Goal: Transaction & Acquisition: Purchase product/service

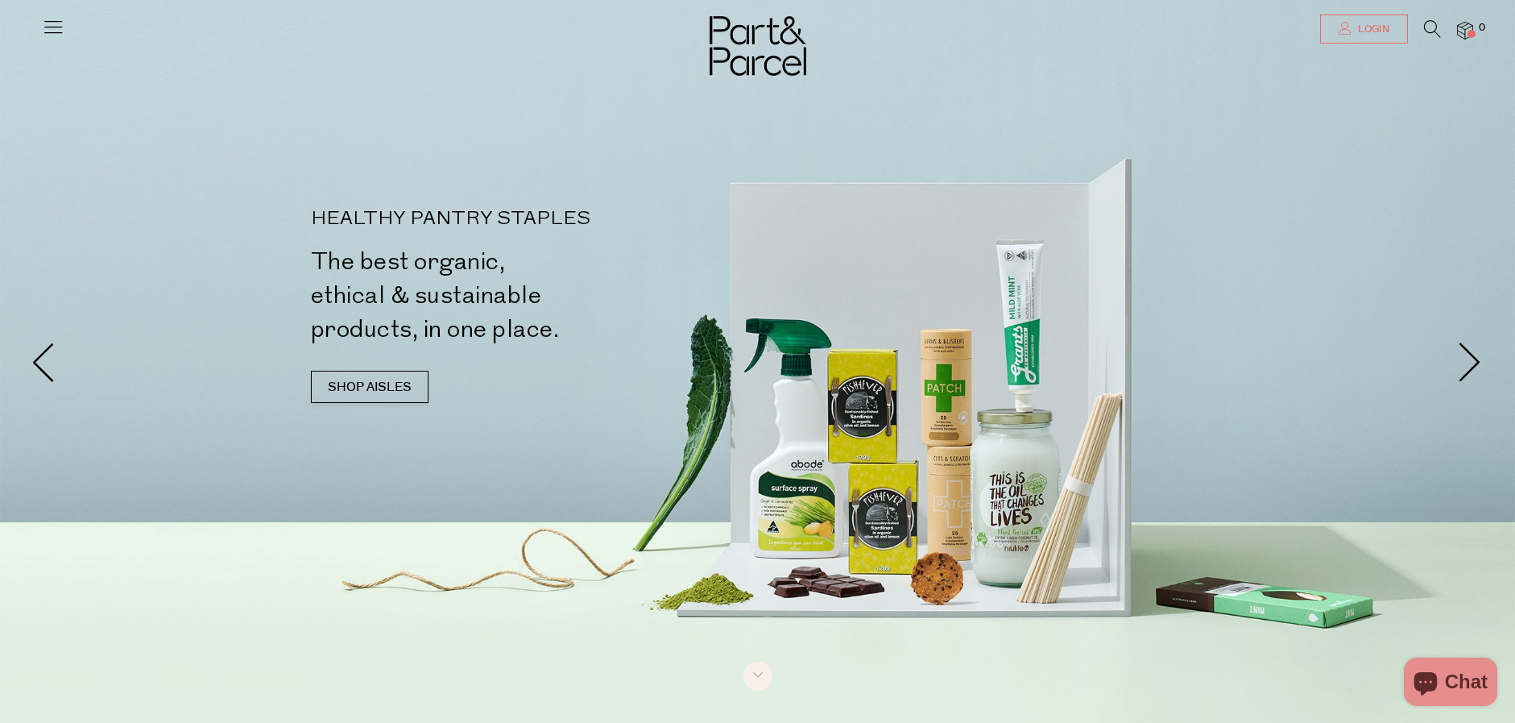
type input "[EMAIL_ADDRESS][DOMAIN_NAME]"
click at [1349, 26] on icon at bounding box center [1345, 28] width 13 height 13
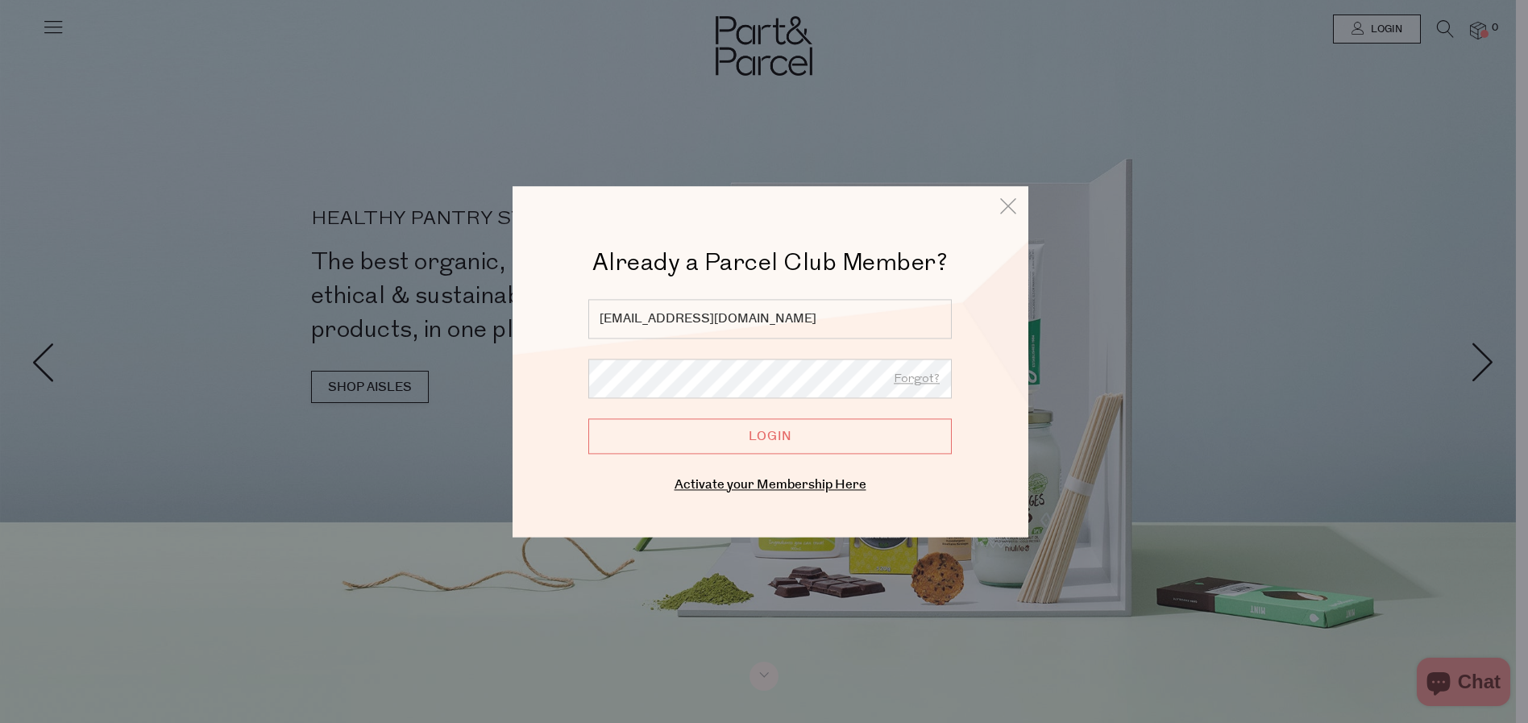
click at [790, 441] on input "Login" at bounding box center [769, 435] width 363 height 35
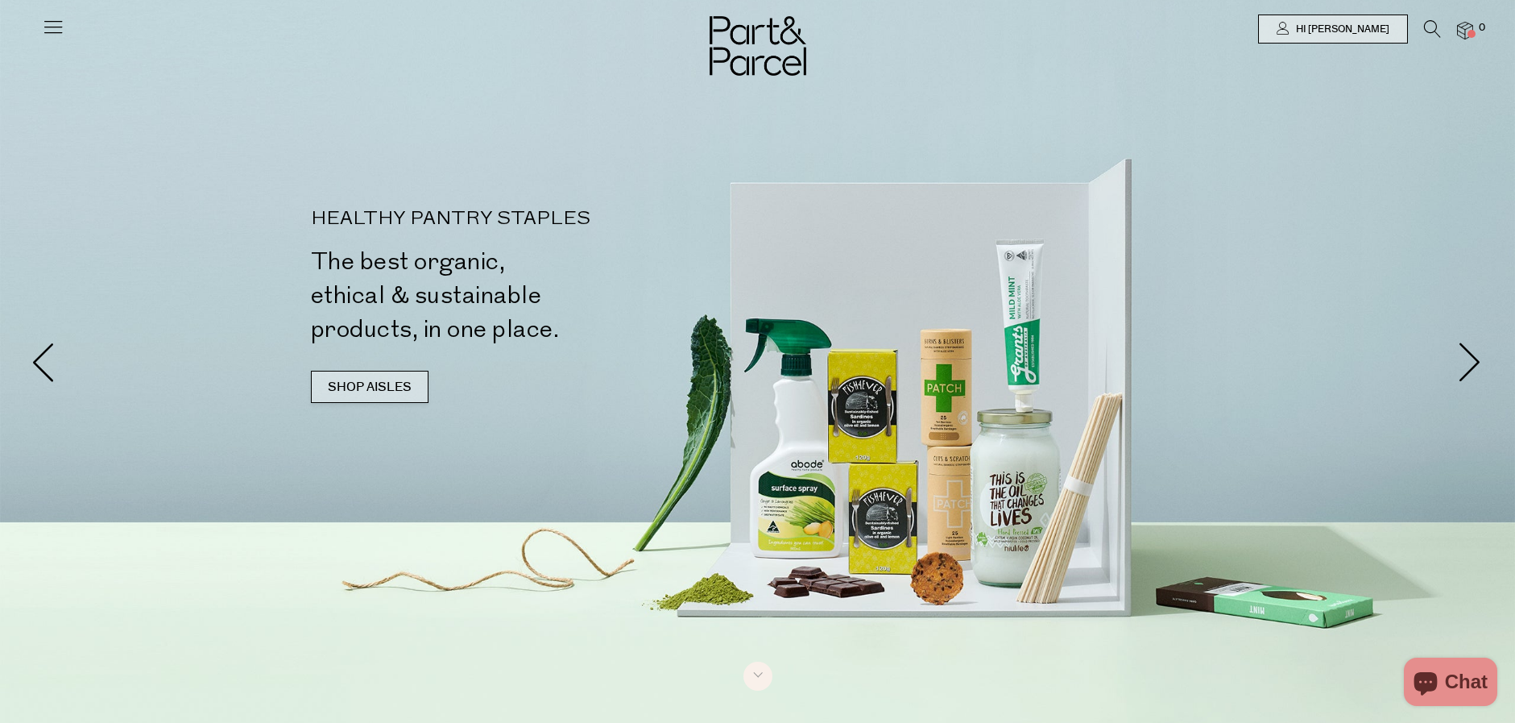
click at [379, 381] on link "SHOP AISLES" at bounding box center [370, 387] width 118 height 32
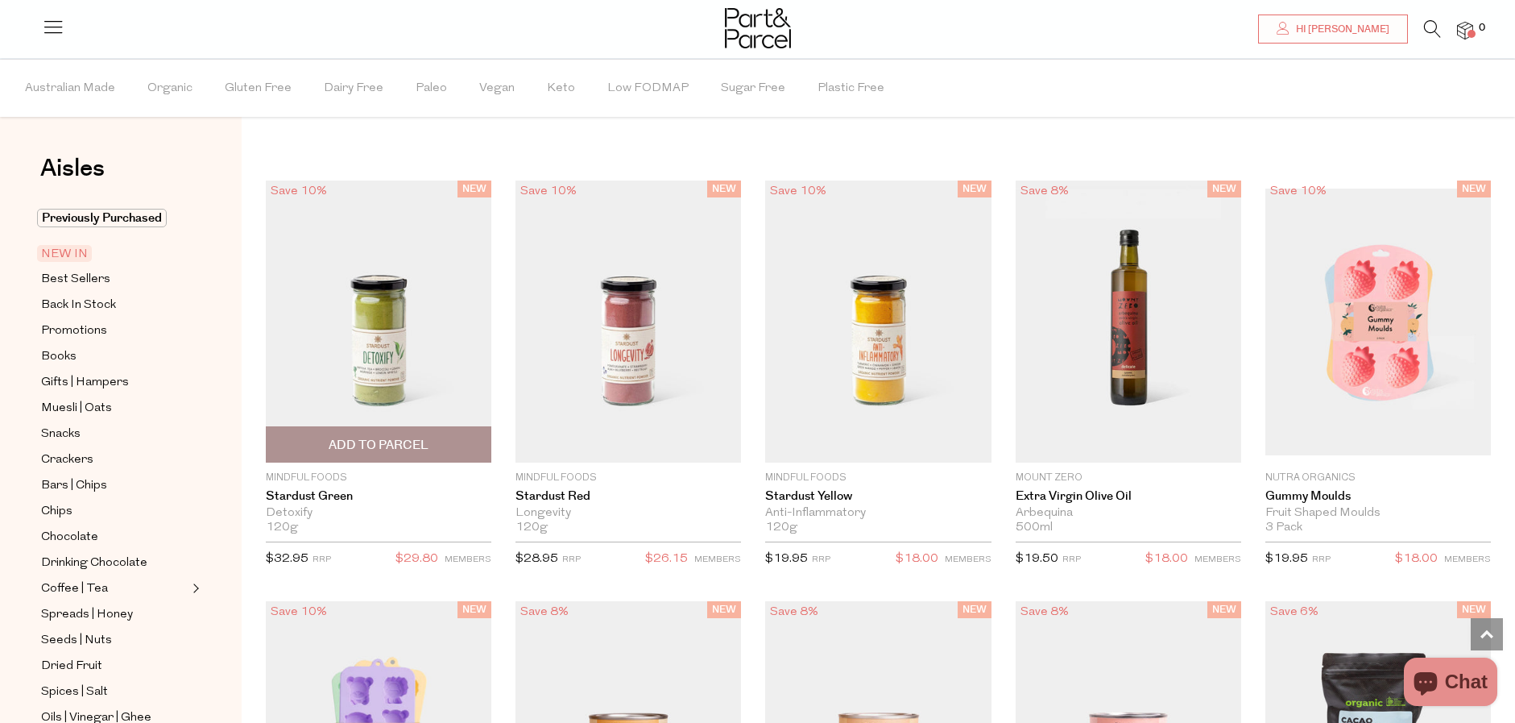
scroll to position [1001, 0]
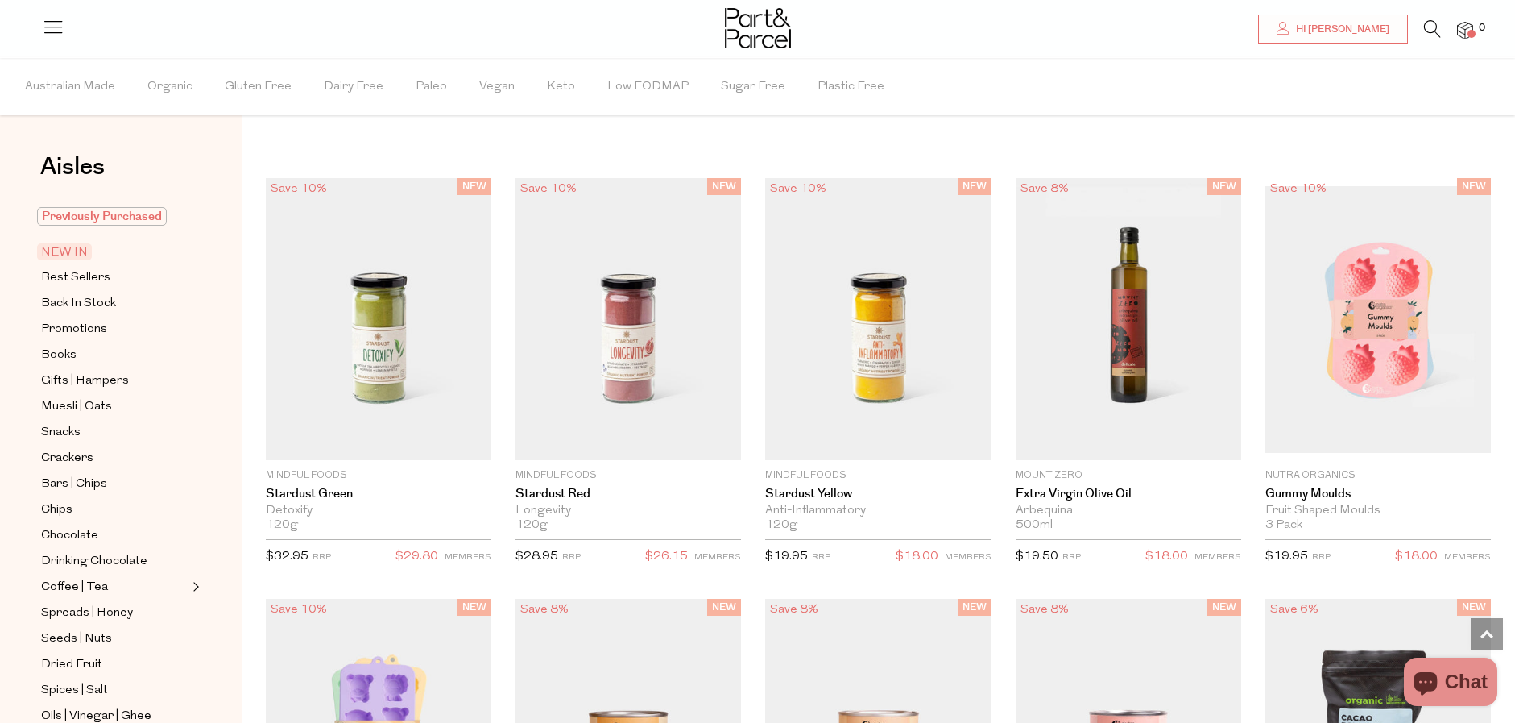
click at [95, 214] on span "Previously Purchased" at bounding box center [102, 216] width 130 height 19
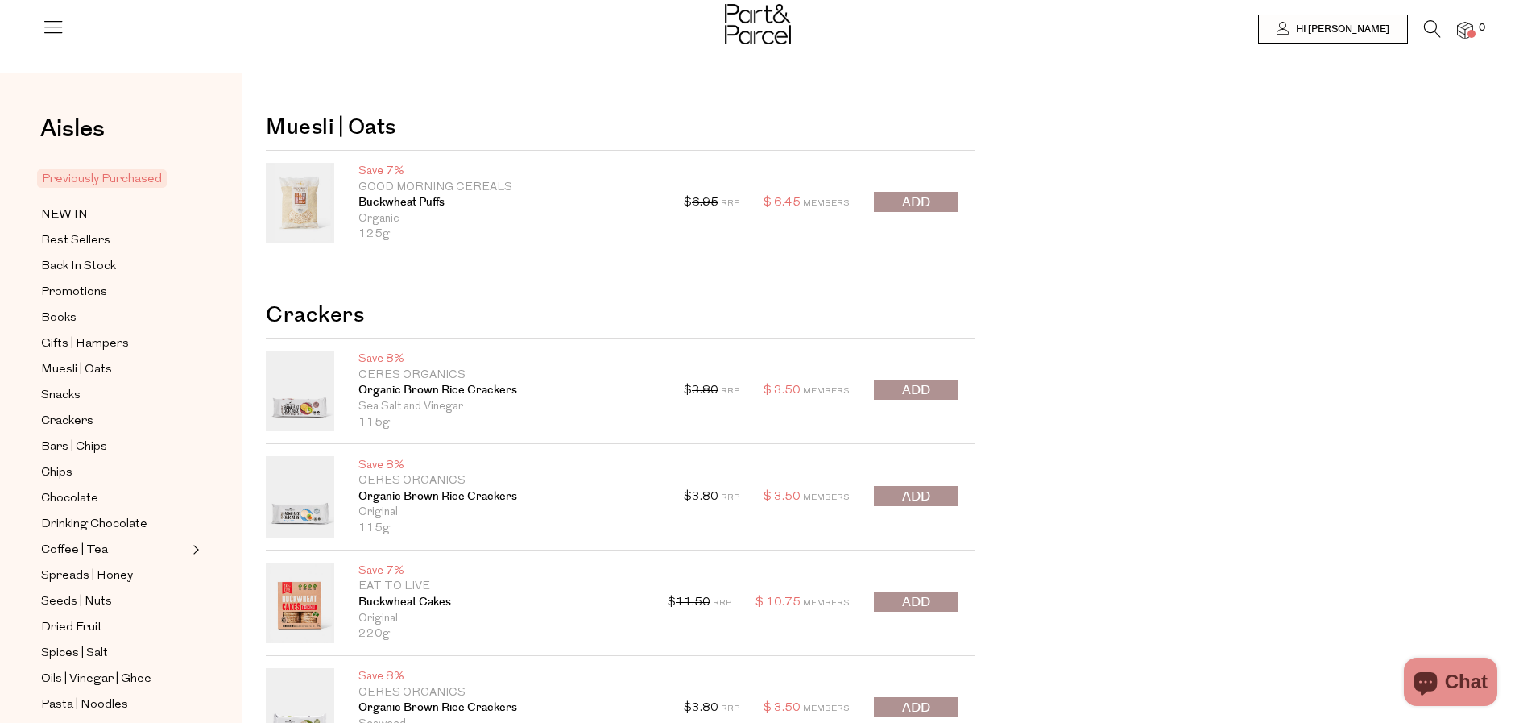
click at [908, 394] on span "submit" at bounding box center [916, 390] width 28 height 19
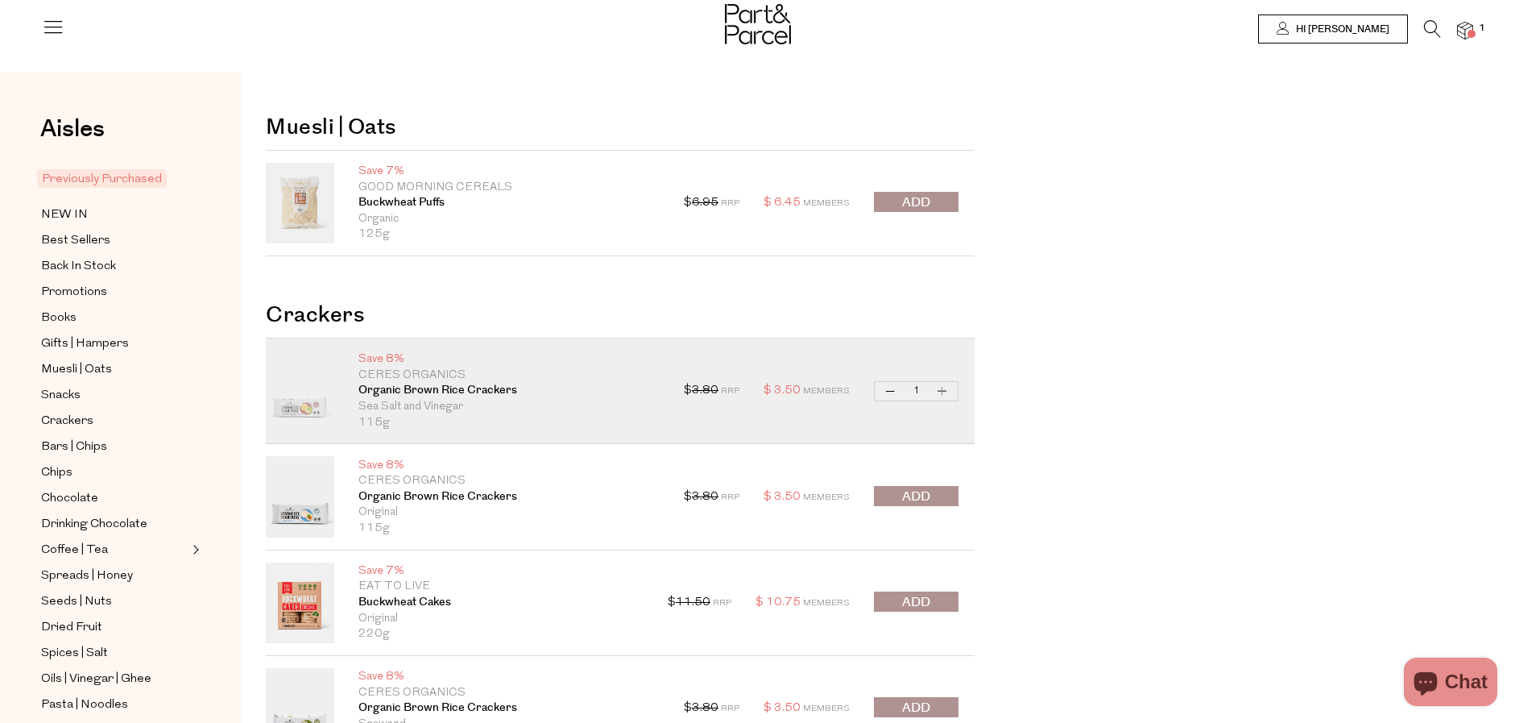
click at [930, 495] on span "submit" at bounding box center [916, 496] width 28 height 19
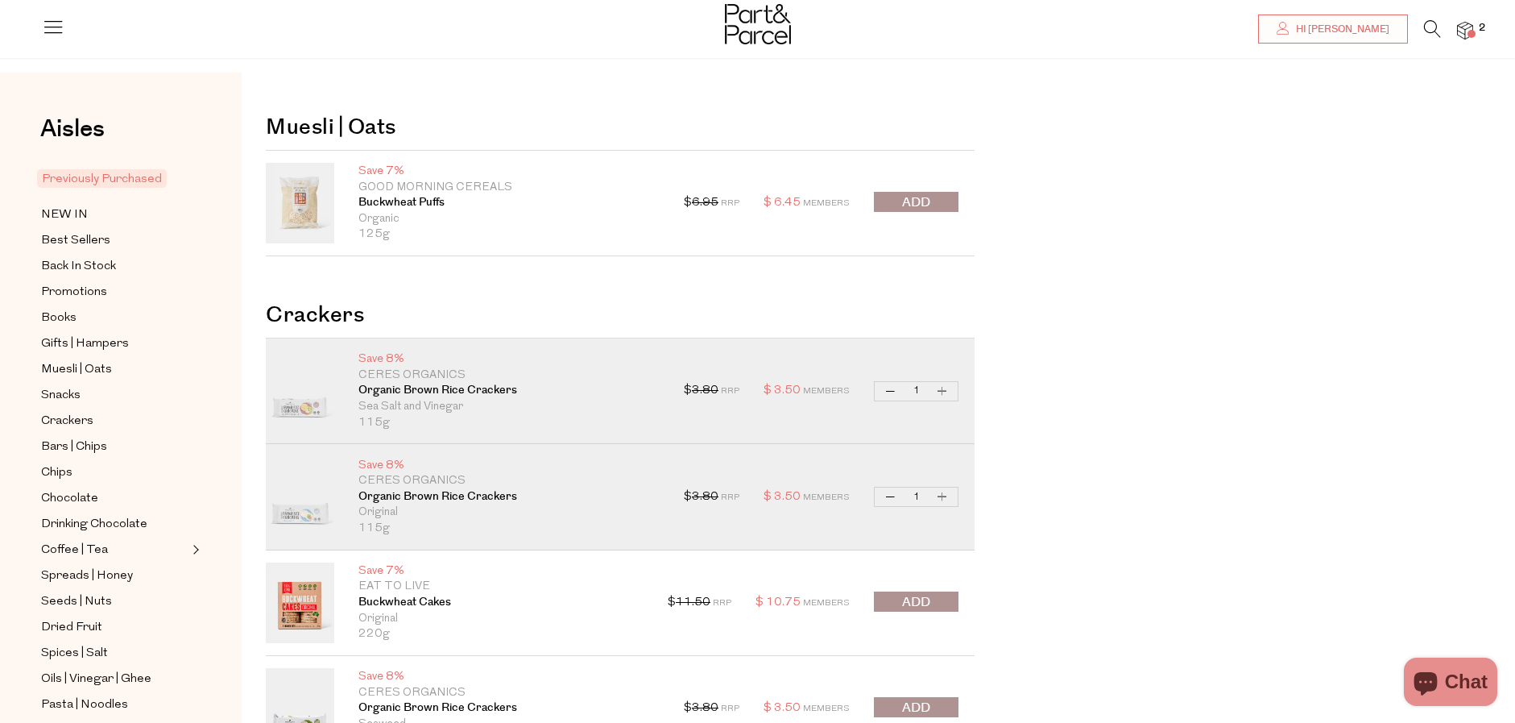
scroll to position [161, 0]
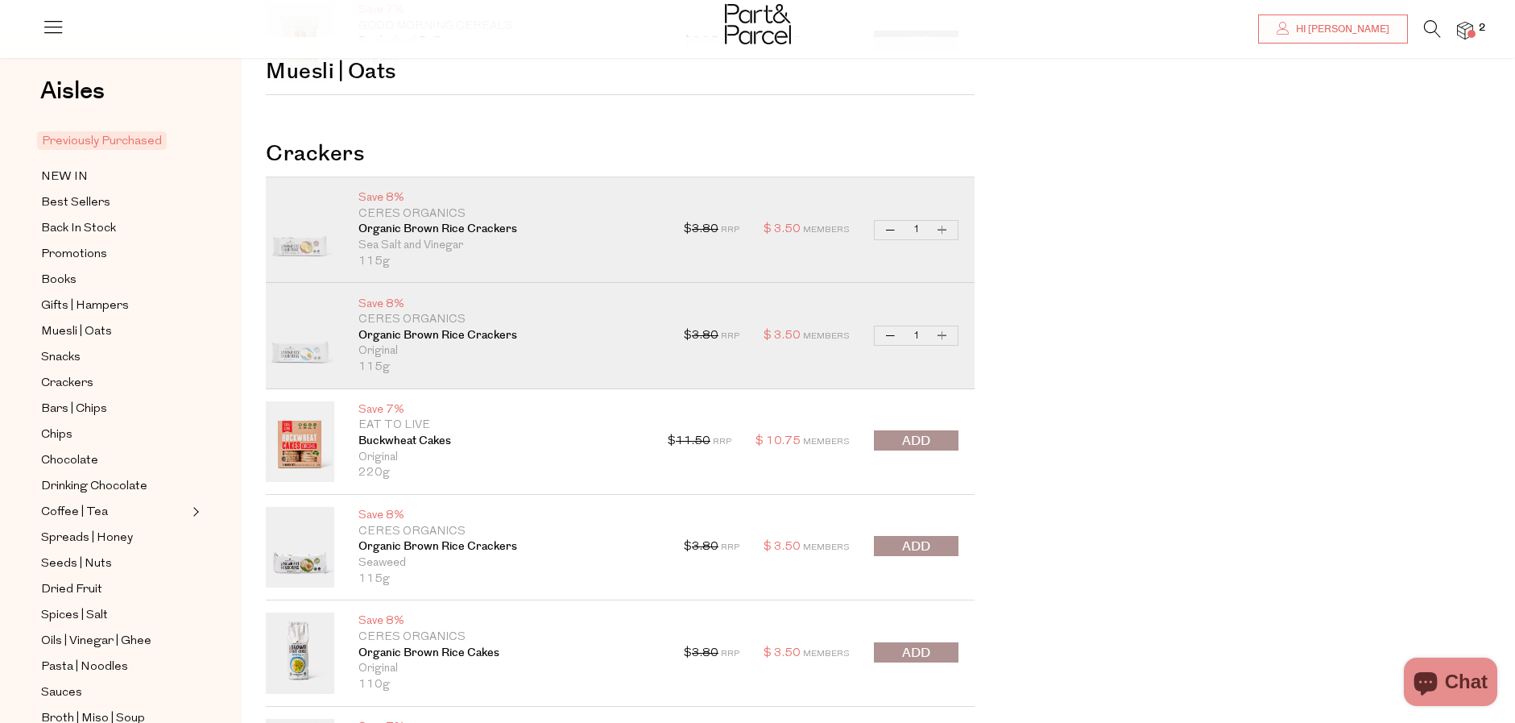
click at [920, 546] on span "submit" at bounding box center [916, 546] width 28 height 19
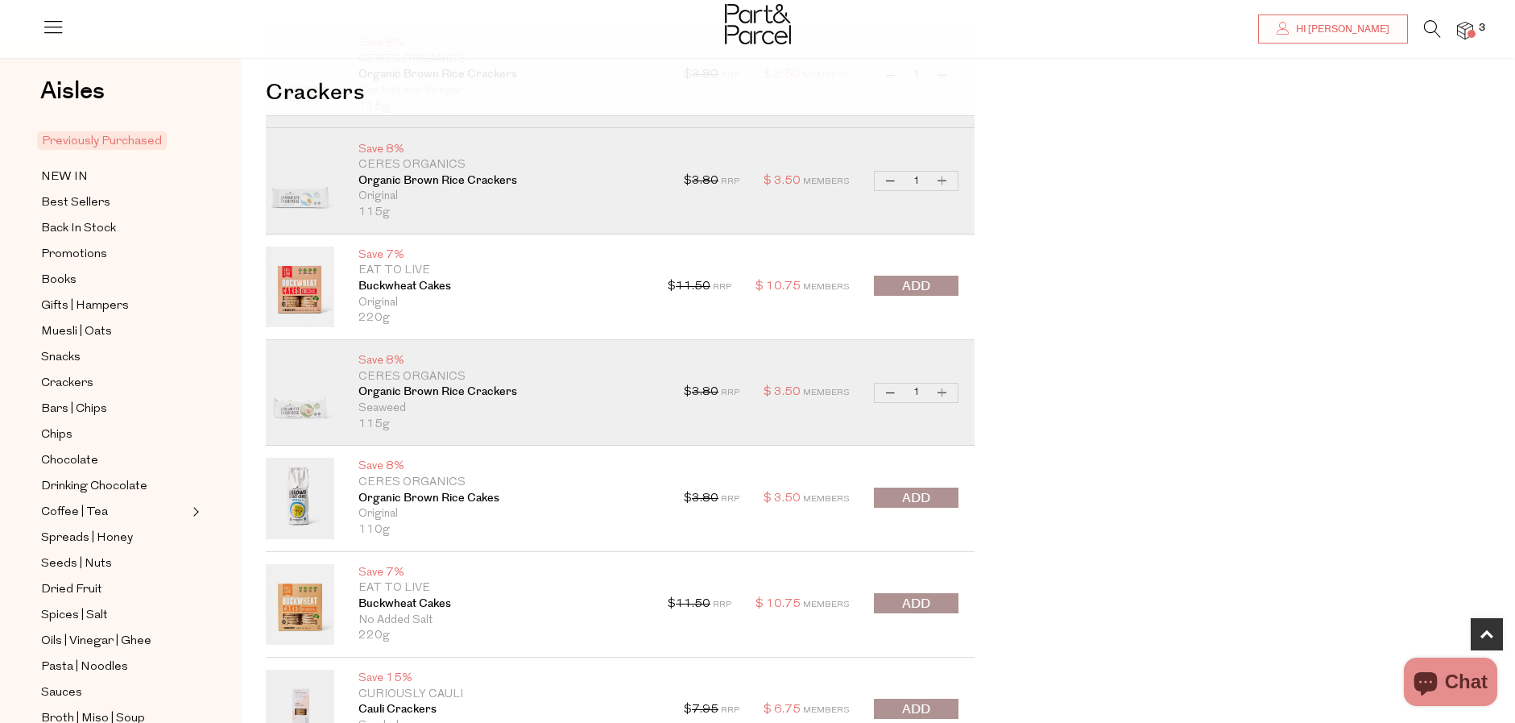
scroll to position [322, 0]
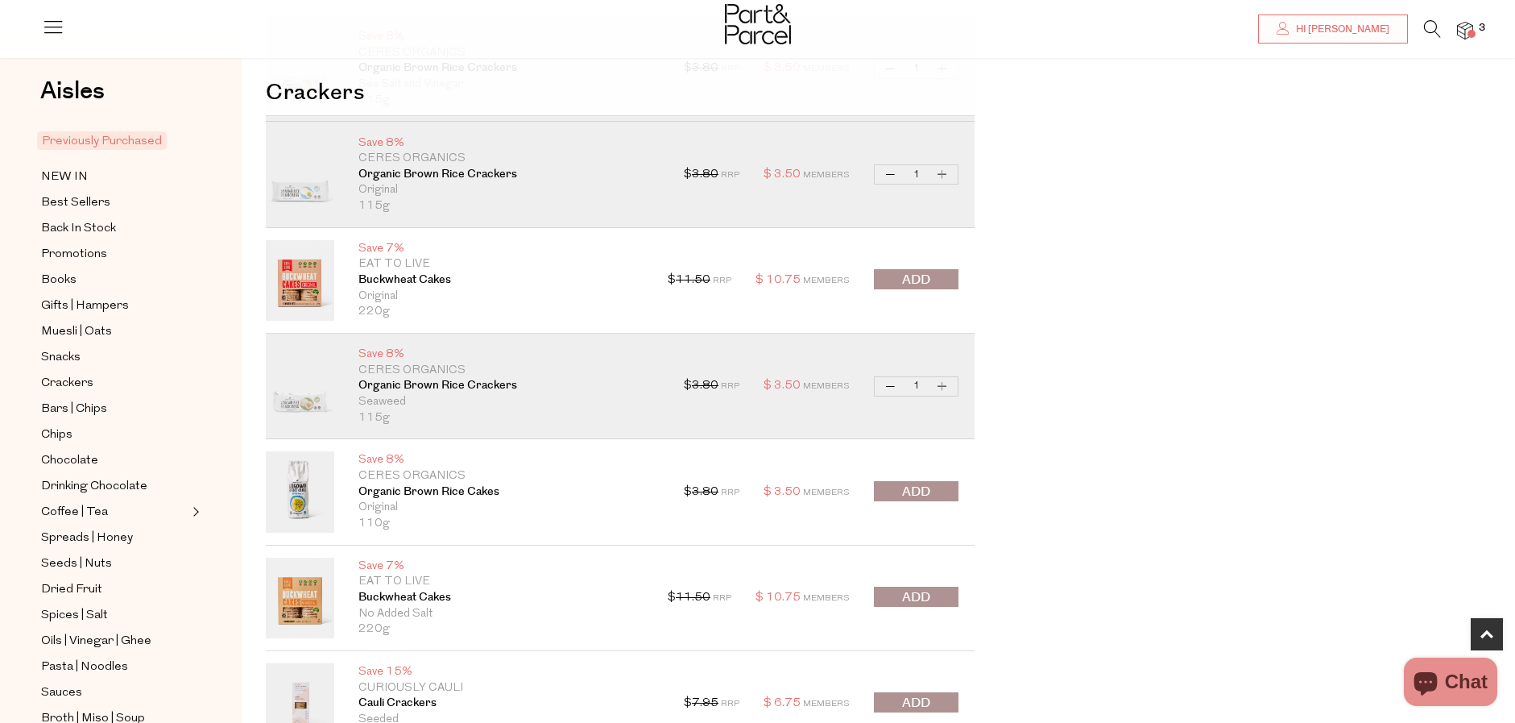
click at [914, 491] on span "submit" at bounding box center [916, 492] width 28 height 19
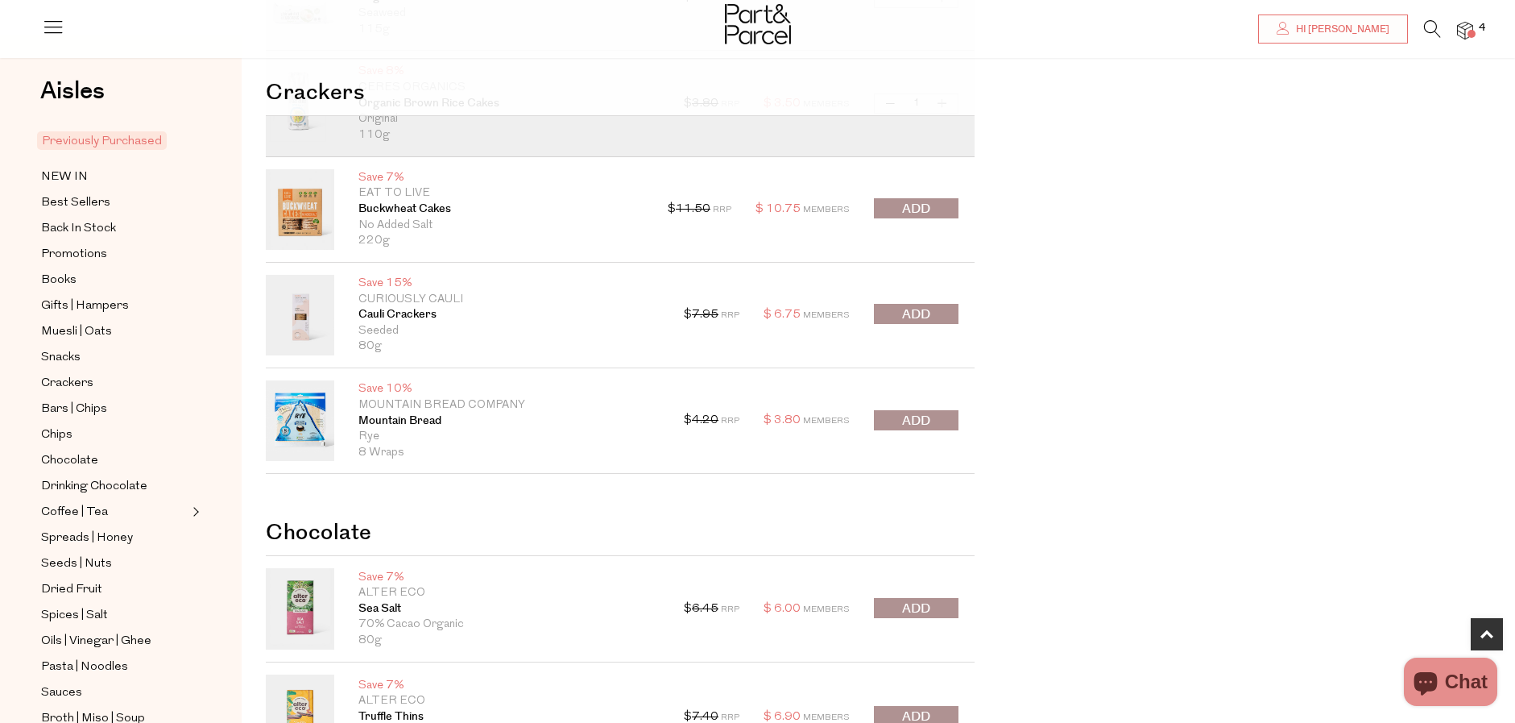
scroll to position [725, 0]
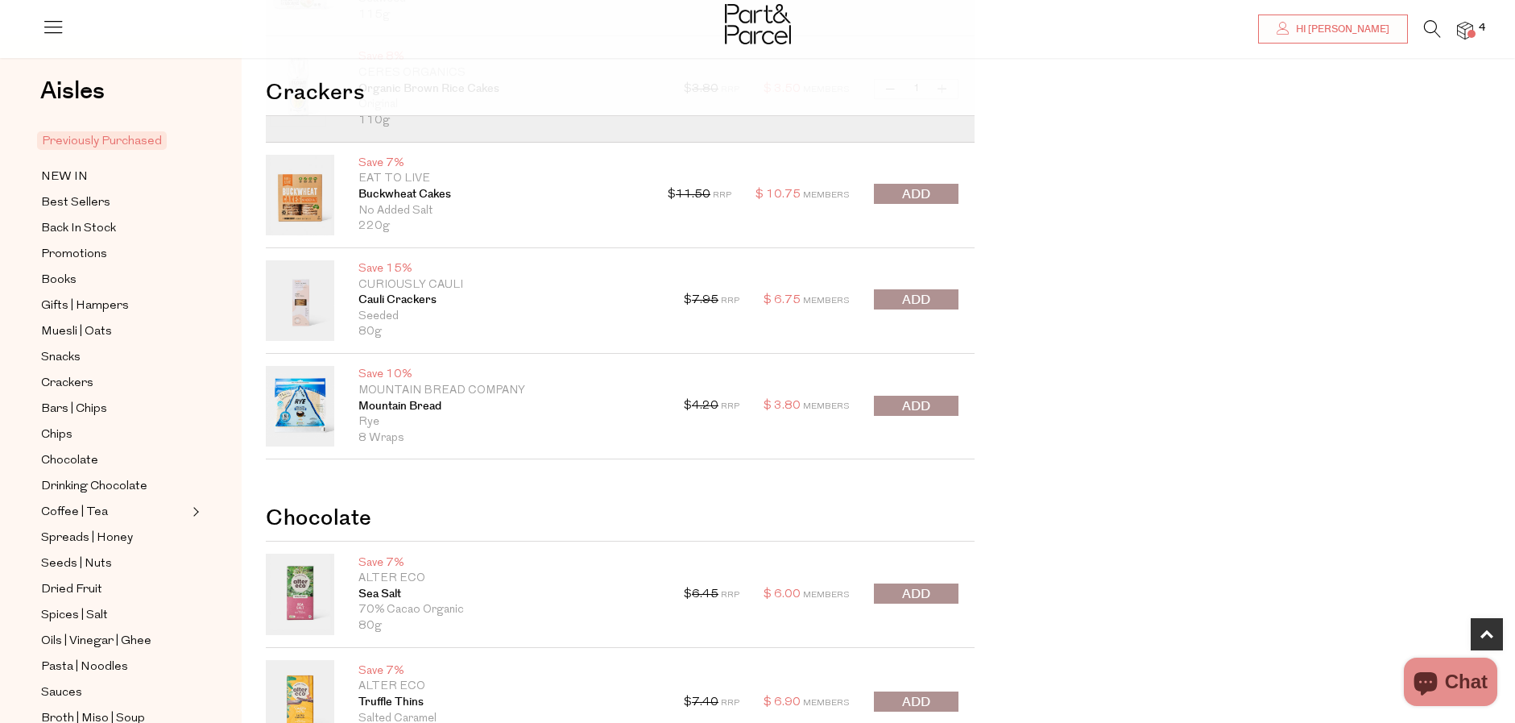
click at [927, 592] on span "submit" at bounding box center [916, 594] width 28 height 19
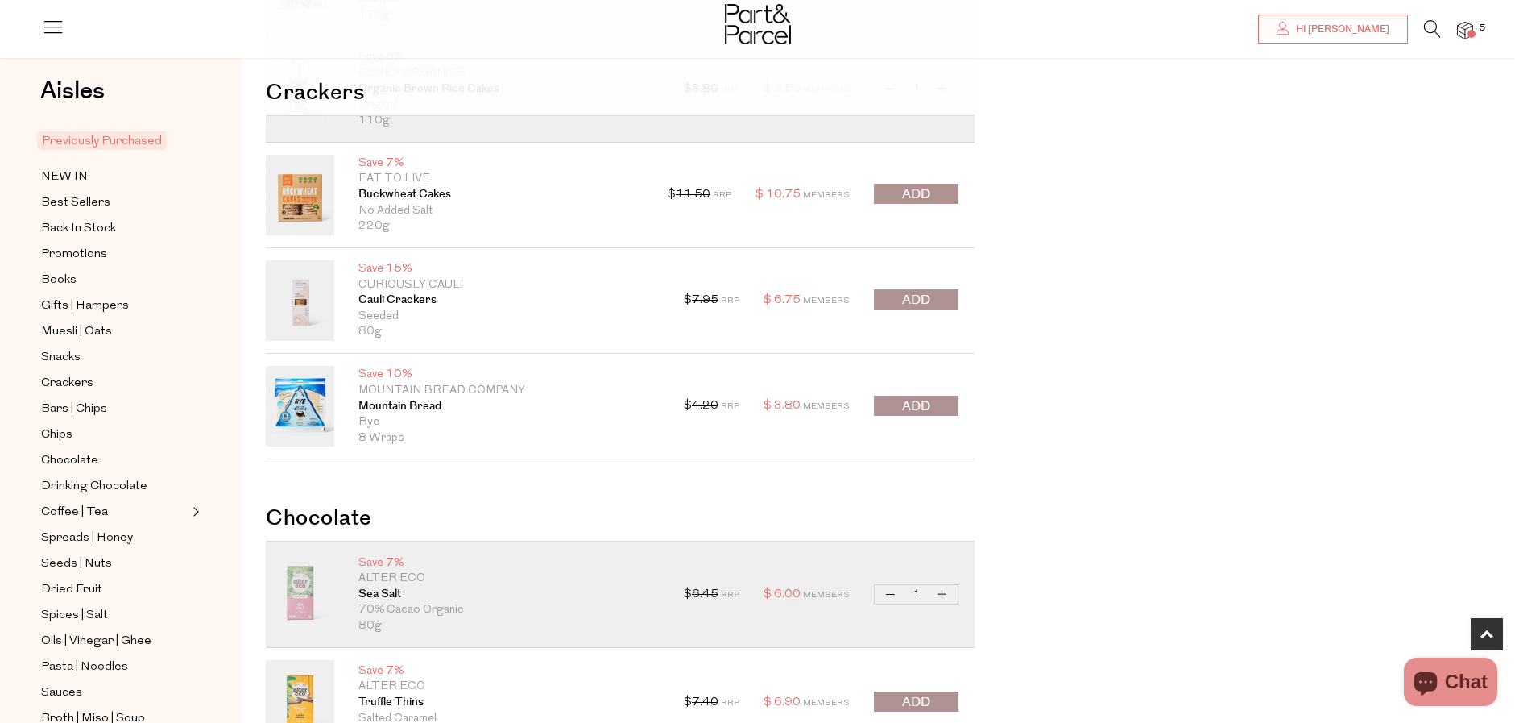
click at [947, 589] on button "Increase Sea Salt" at bounding box center [942, 594] width 19 height 19
type input "2"
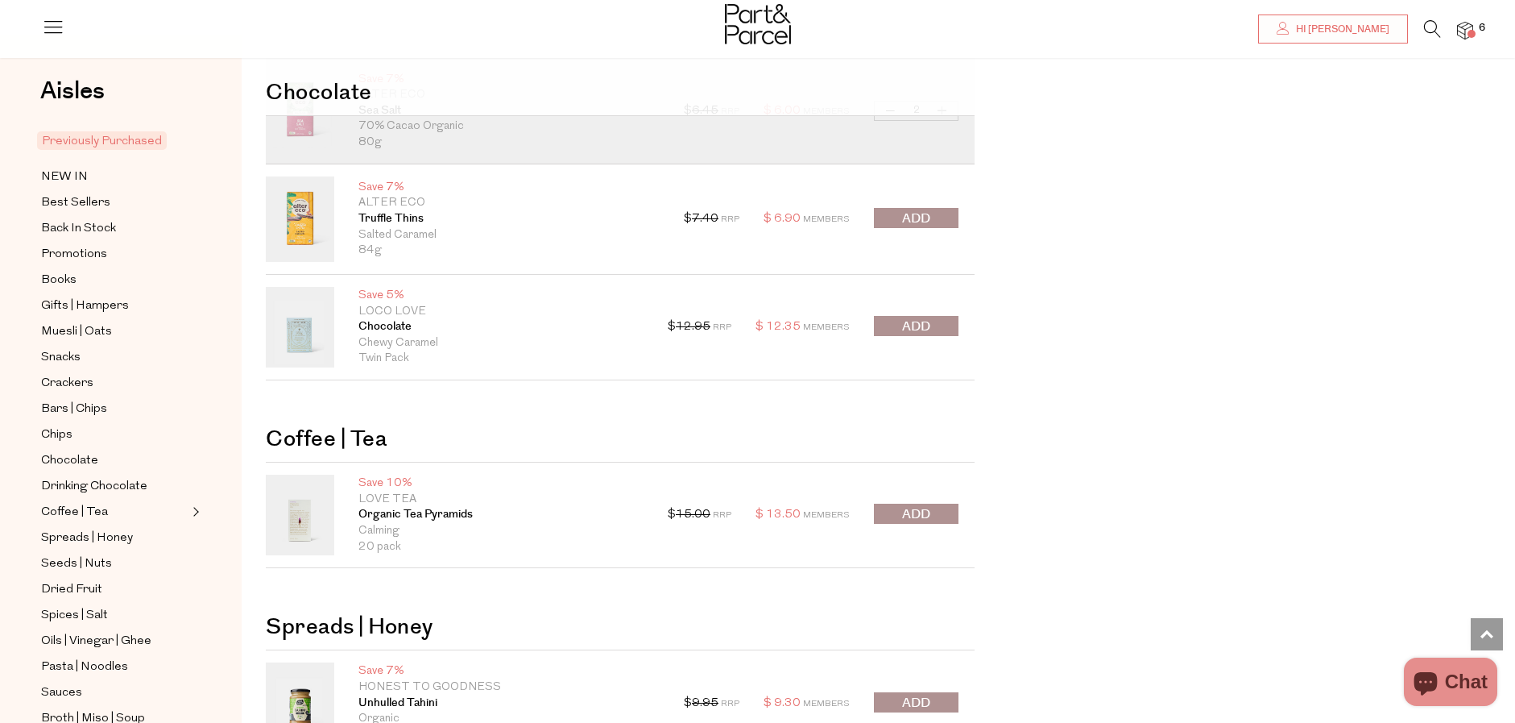
scroll to position [1370, 0]
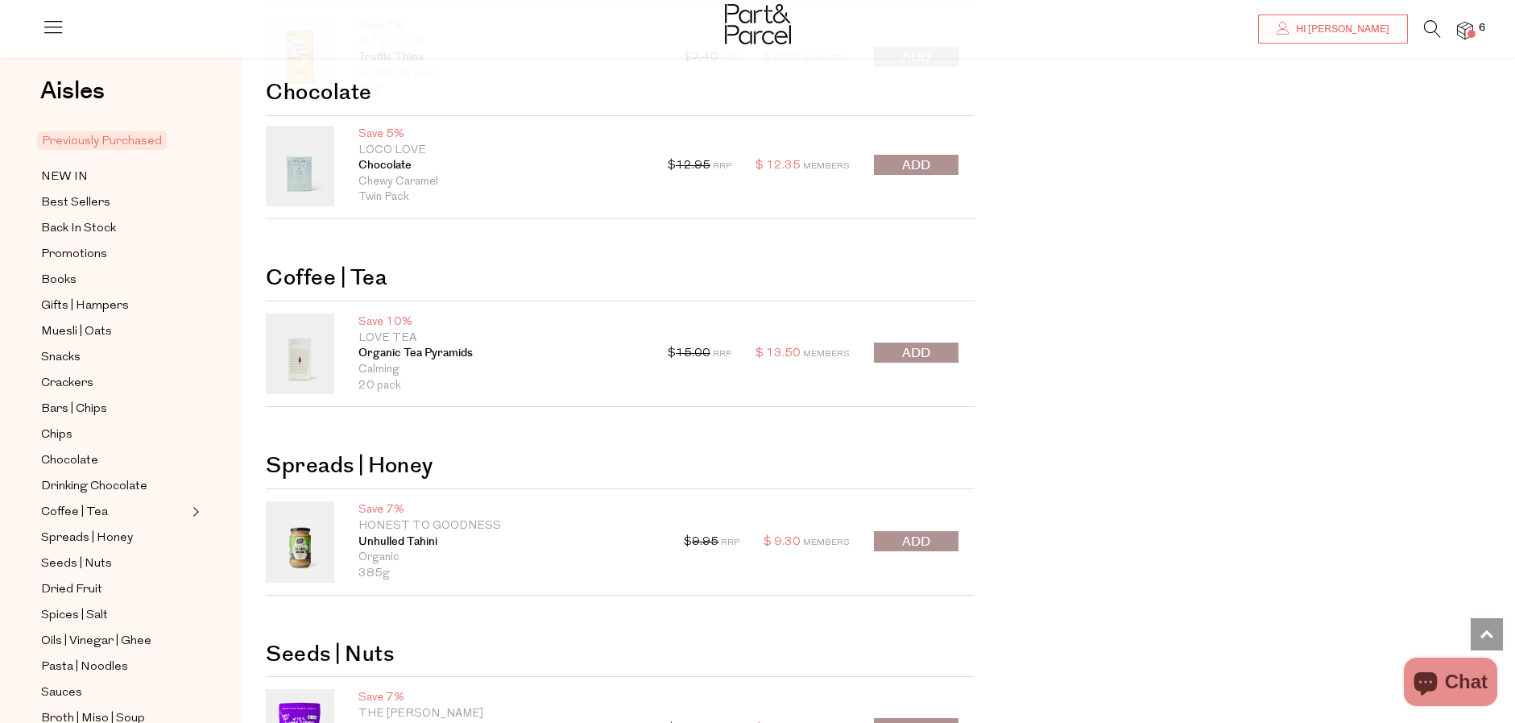
click at [902, 542] on span "submit" at bounding box center [916, 542] width 28 height 19
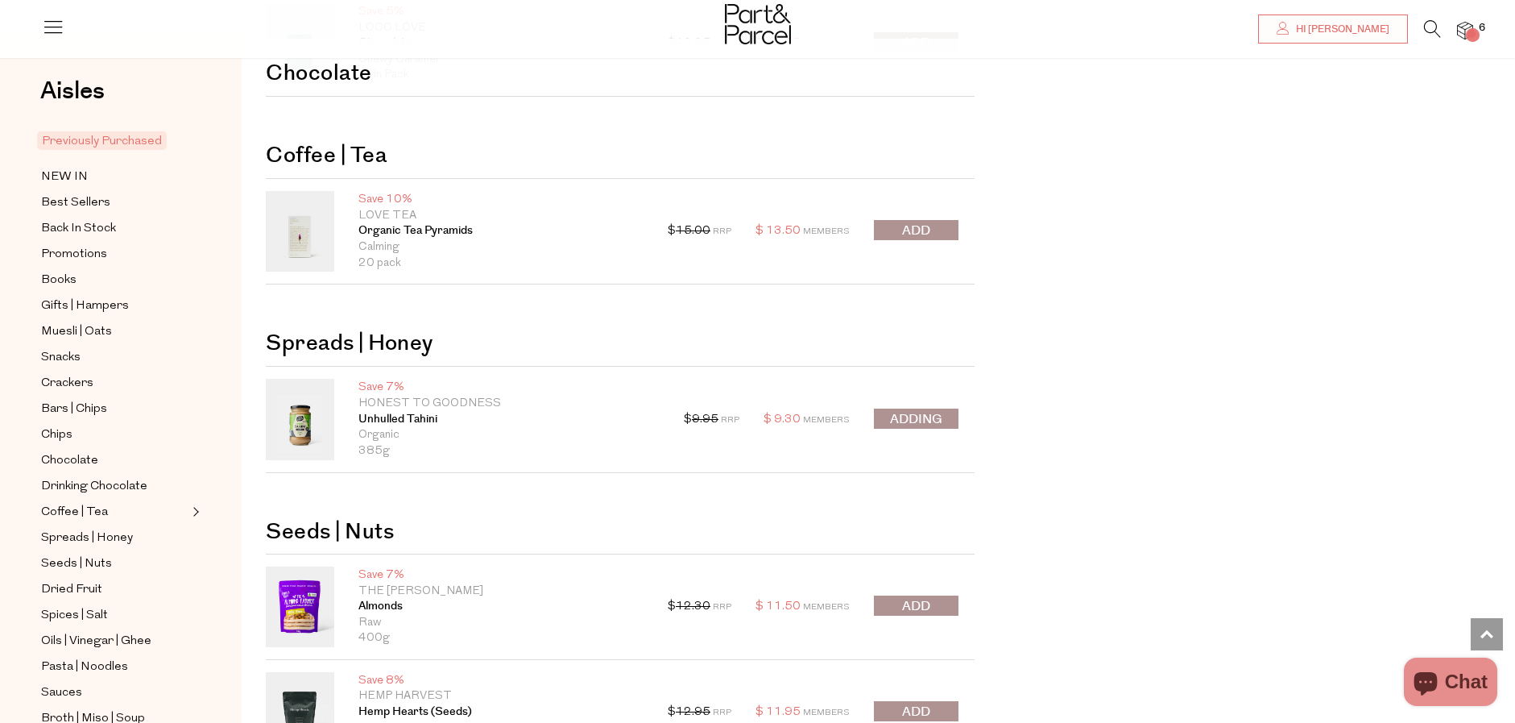
scroll to position [1531, 0]
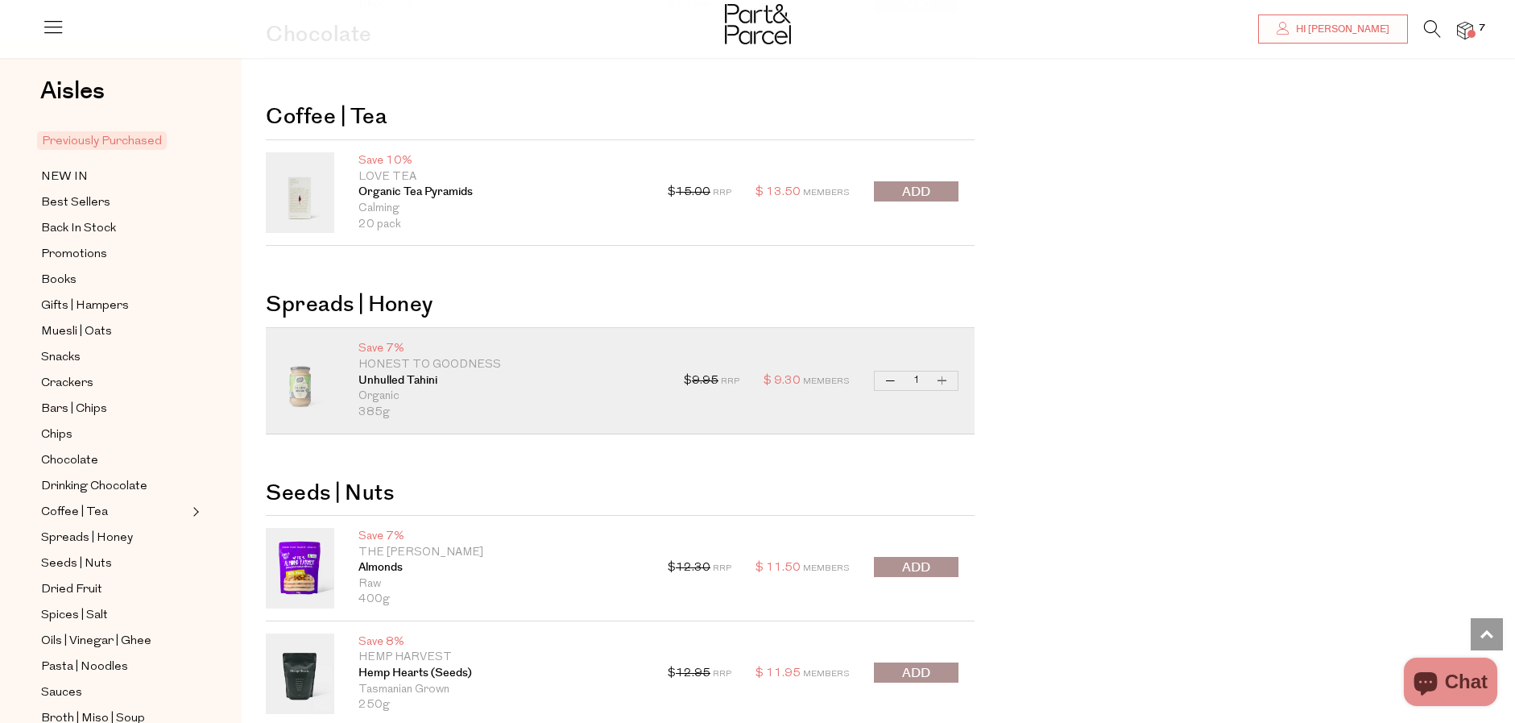
click at [921, 563] on span "submit" at bounding box center [916, 567] width 28 height 19
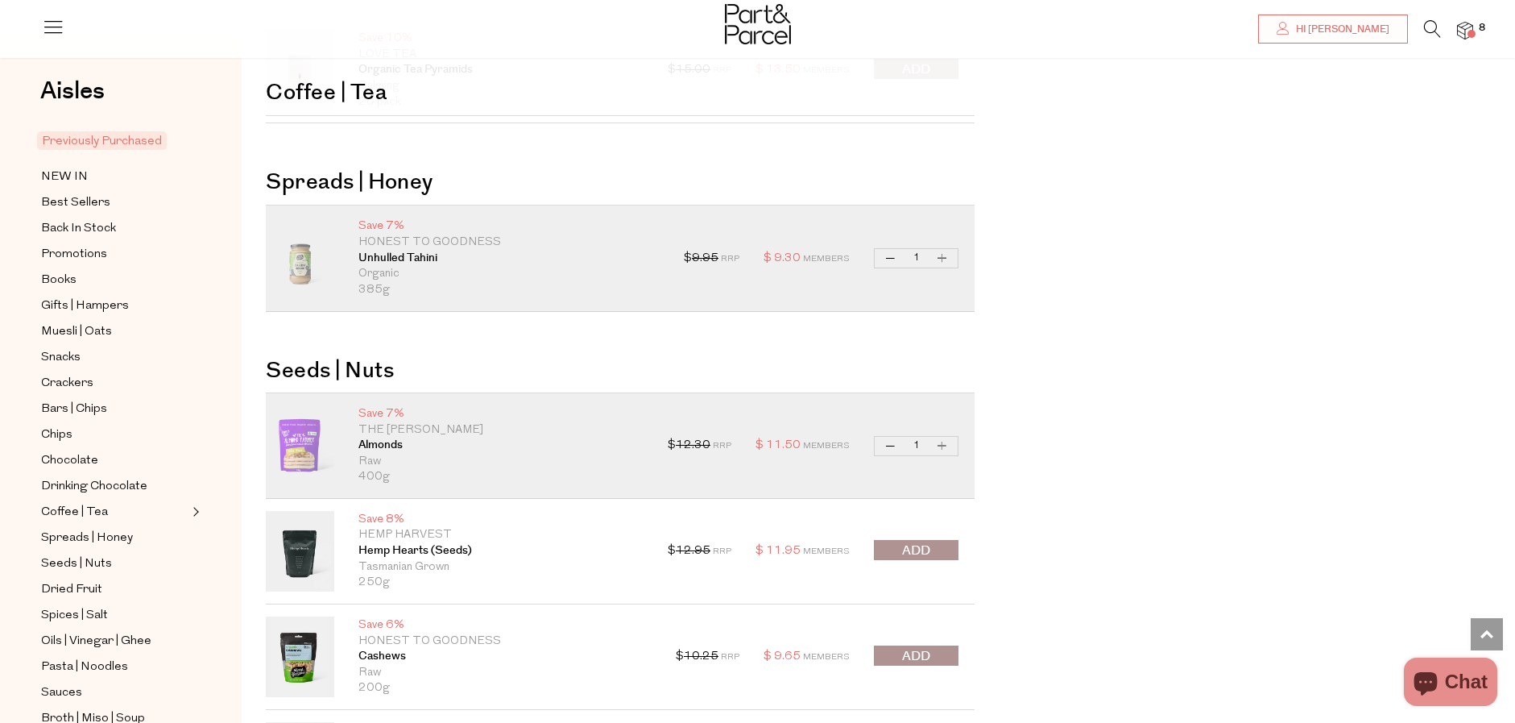
scroll to position [1692, 0]
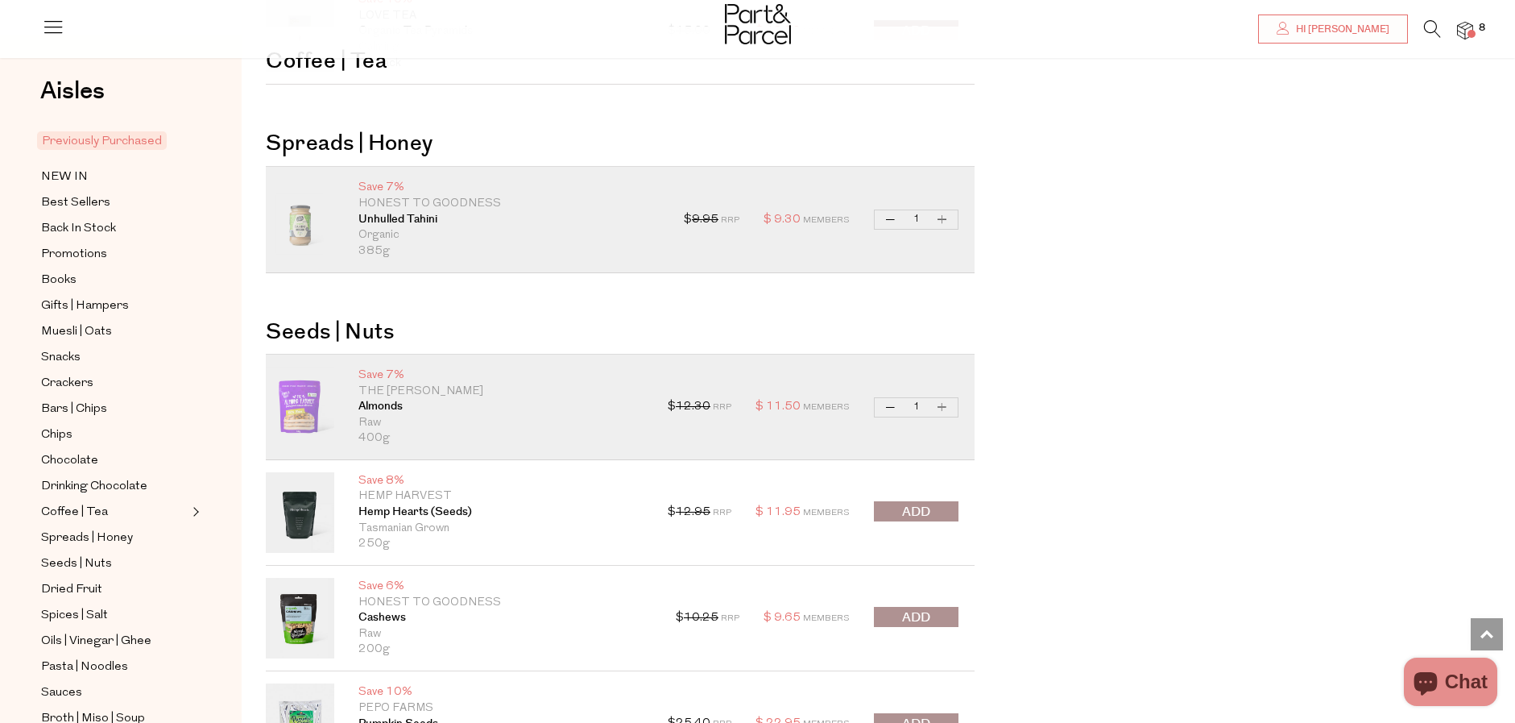
click at [915, 621] on span "submit" at bounding box center [916, 617] width 28 height 19
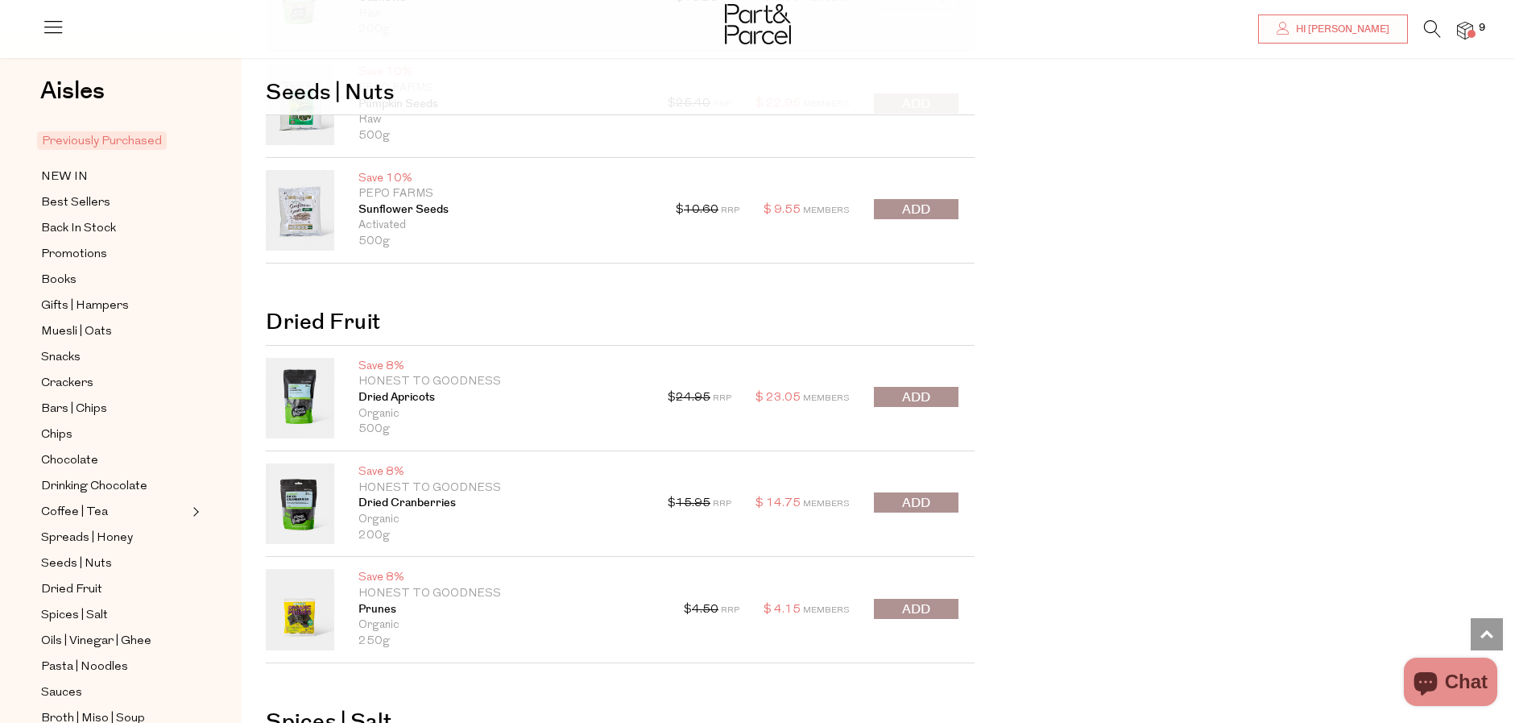
scroll to position [2336, 0]
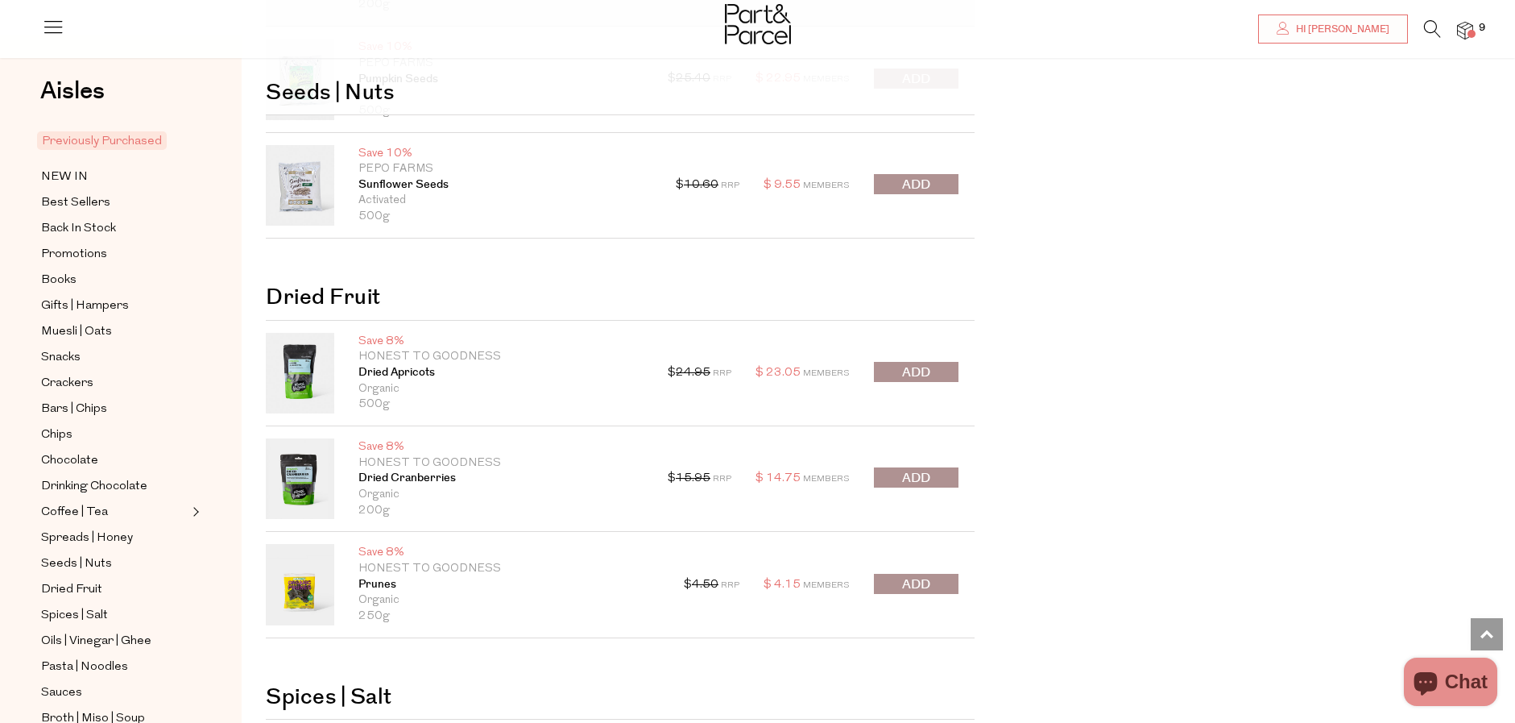
click at [944, 587] on button "submit" at bounding box center [916, 584] width 85 height 20
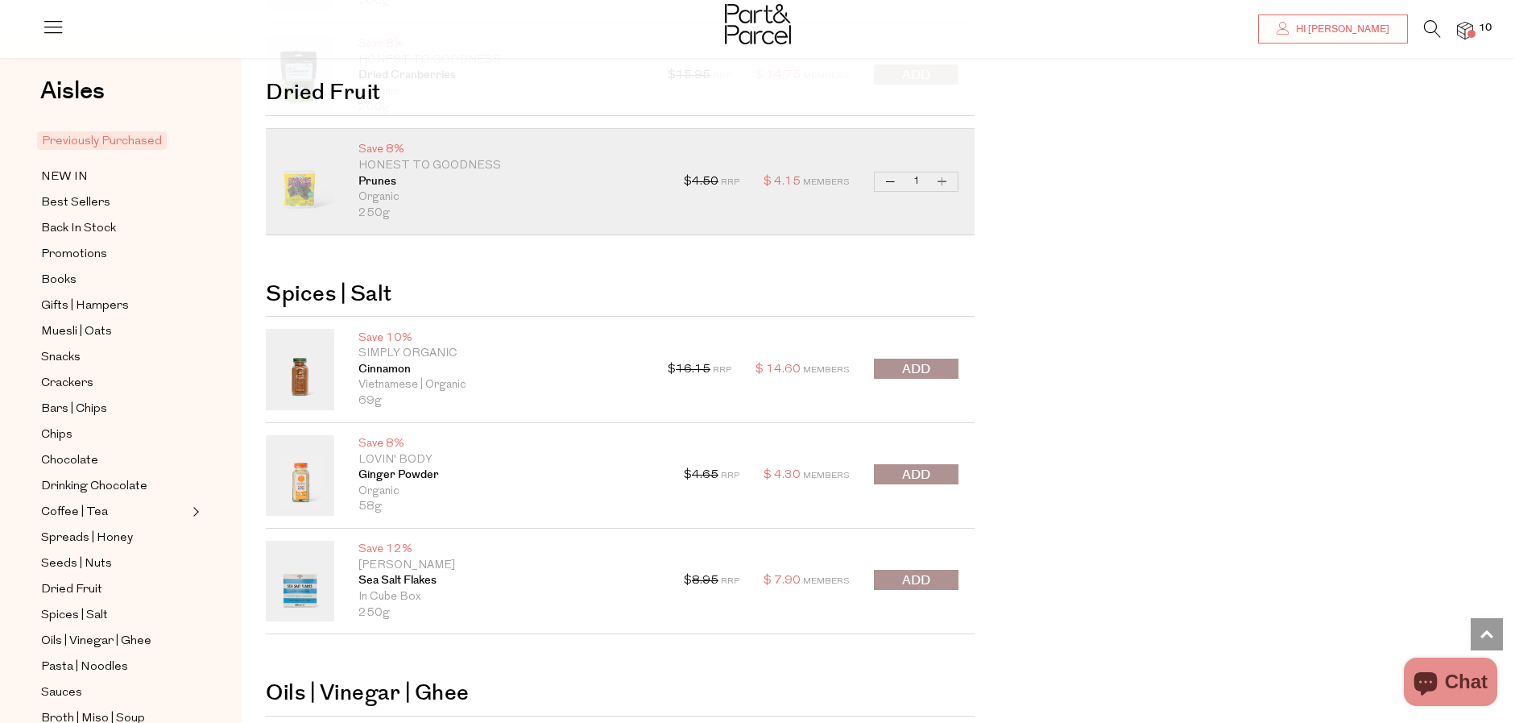
scroll to position [2900, 0]
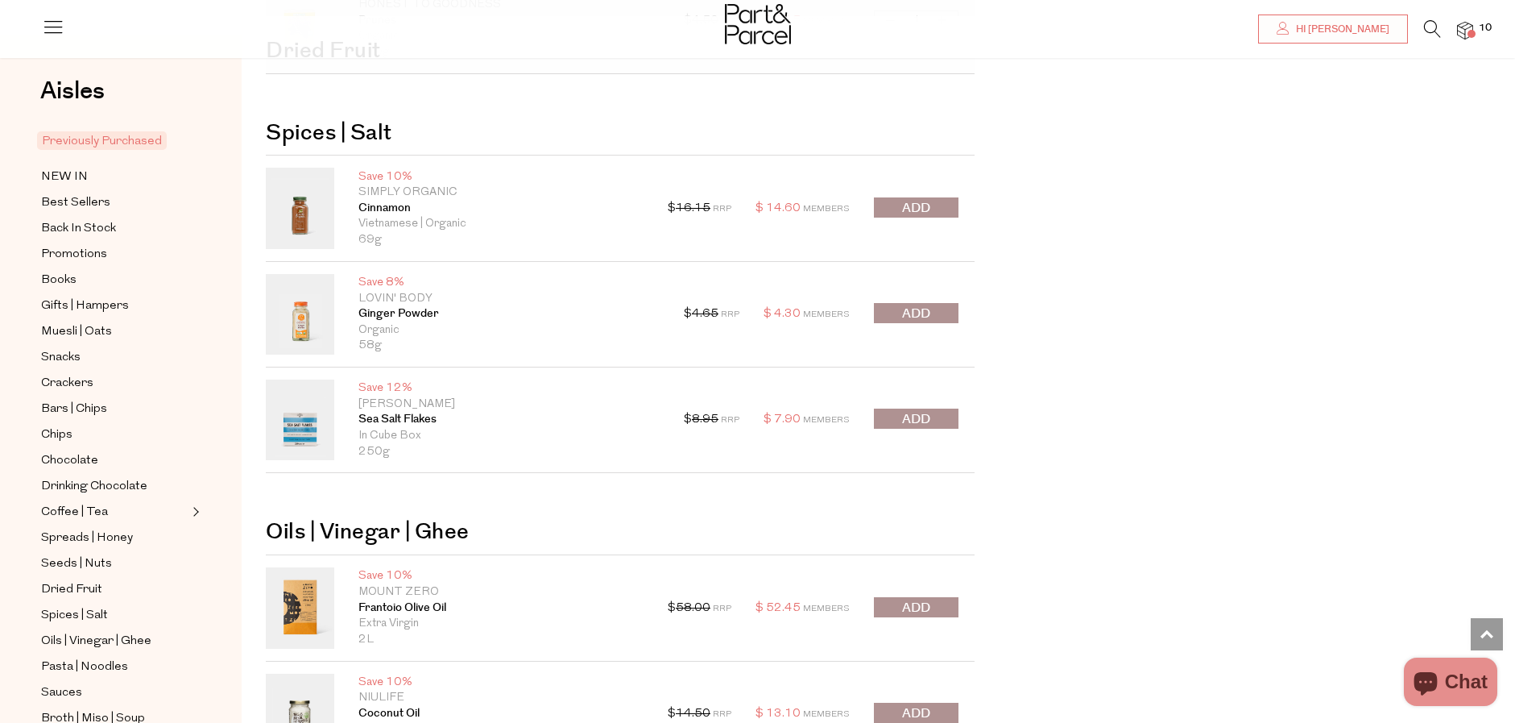
click at [931, 604] on span "submit" at bounding box center [916, 608] width 28 height 19
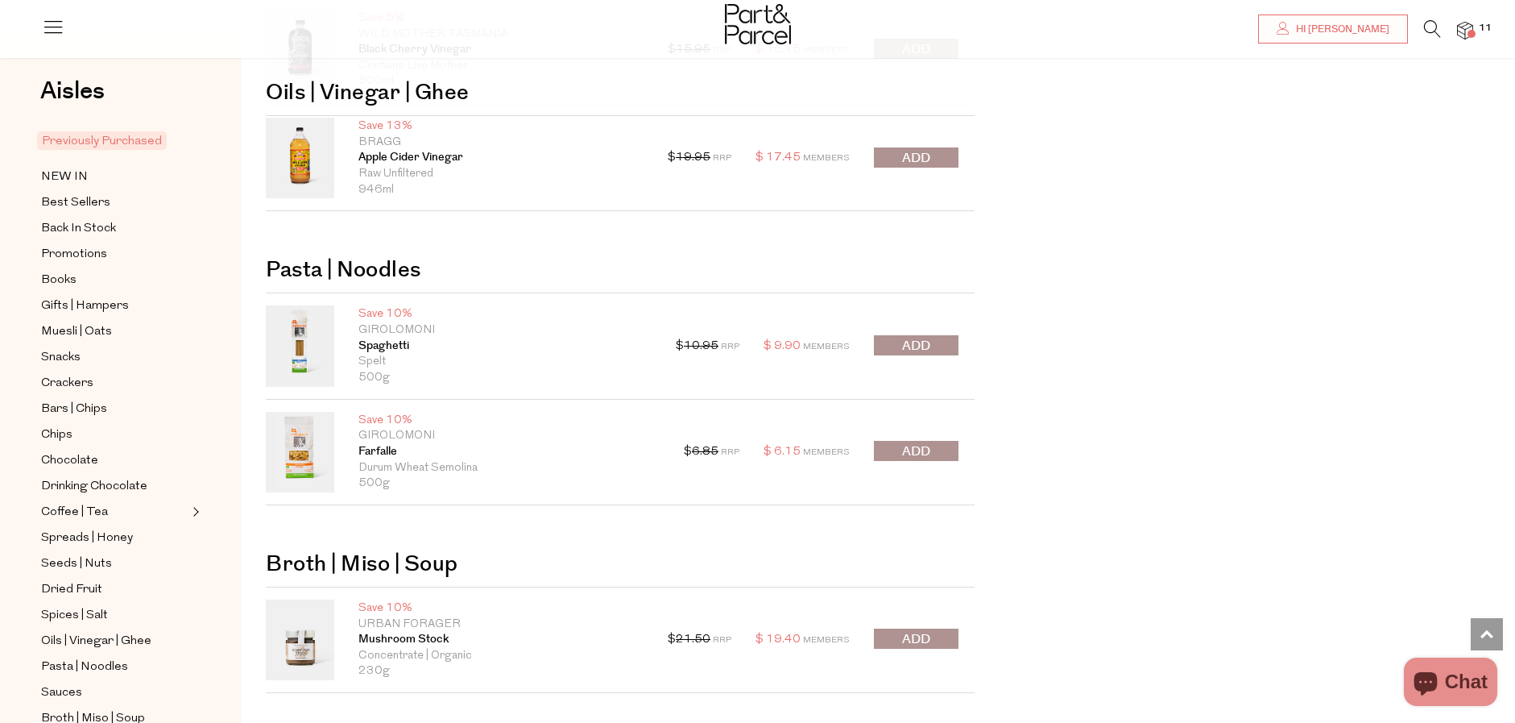
scroll to position [4351, 0]
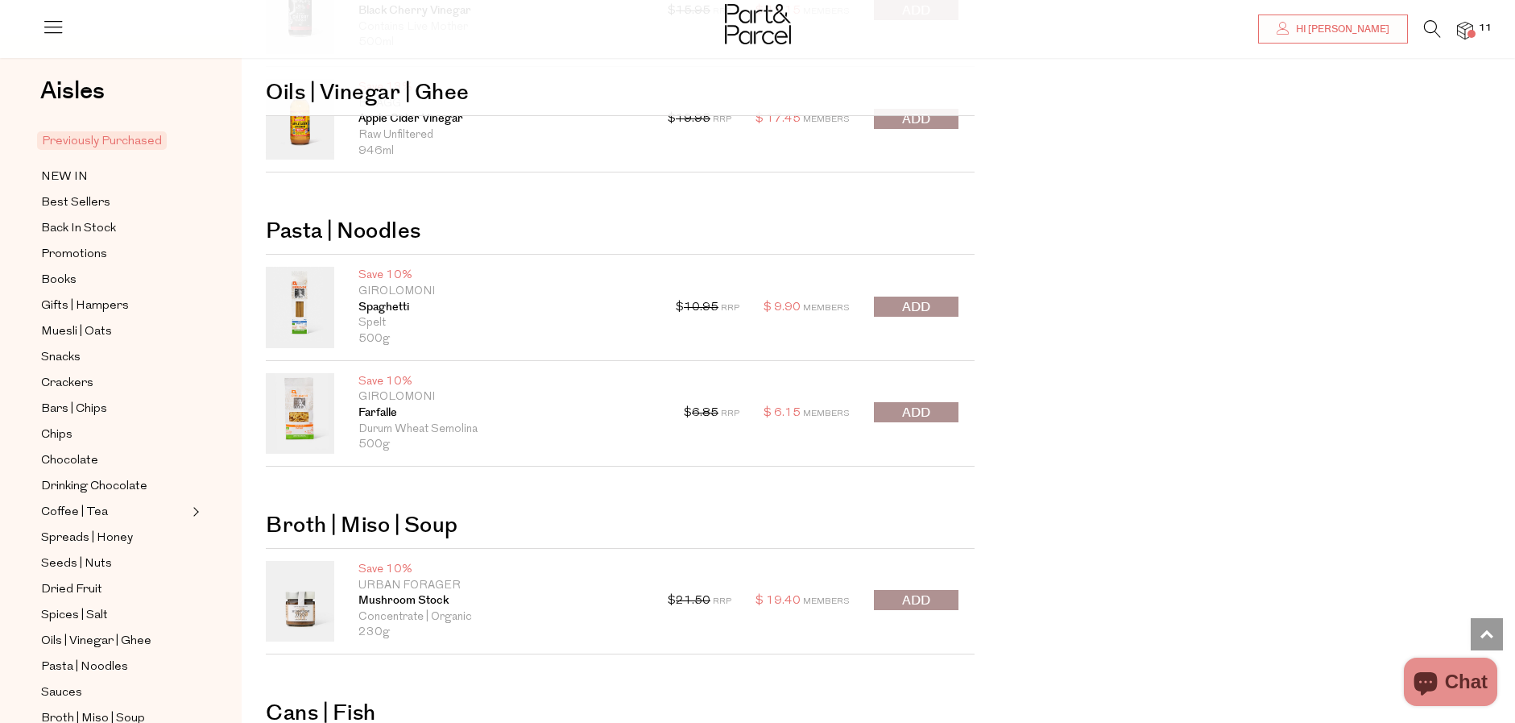
click at [914, 602] on span "submit" at bounding box center [916, 600] width 28 height 19
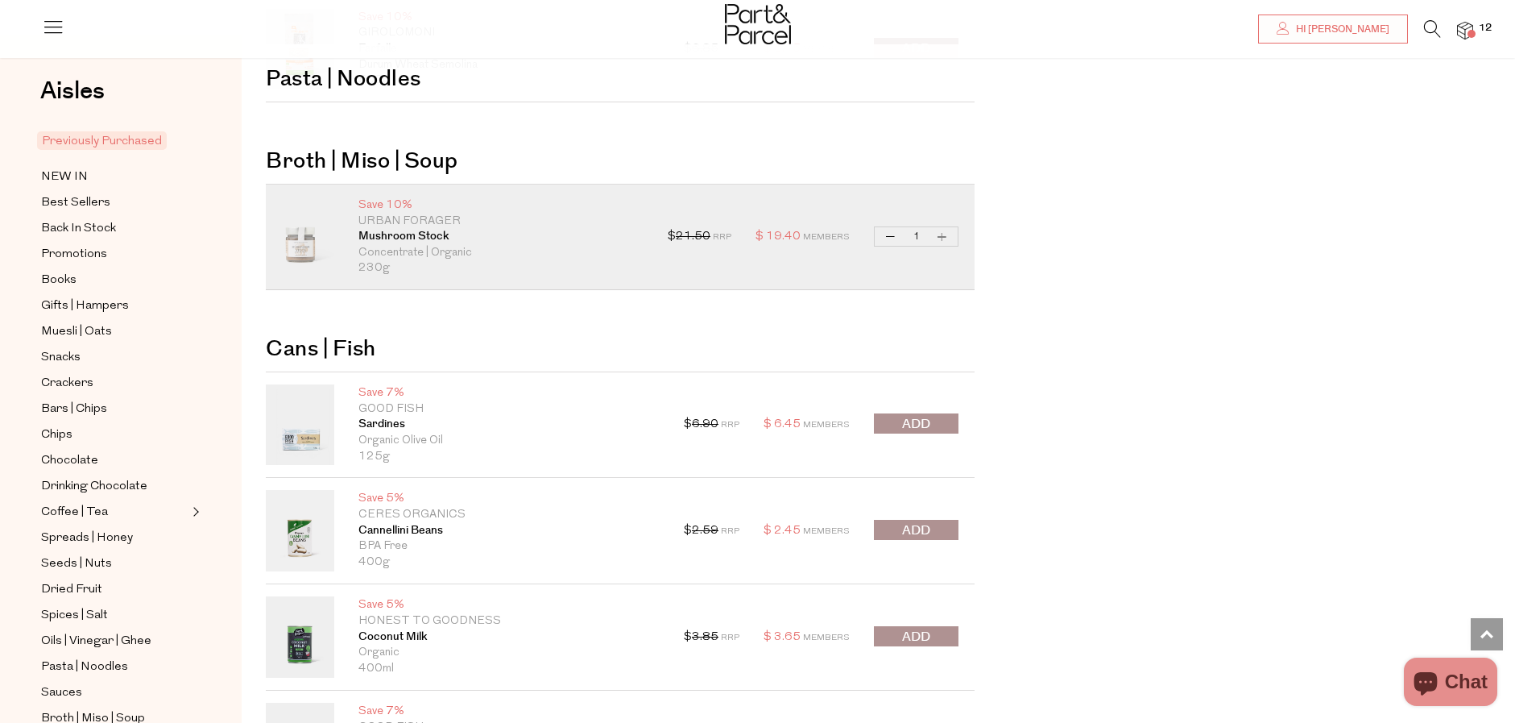
scroll to position [4753, 0]
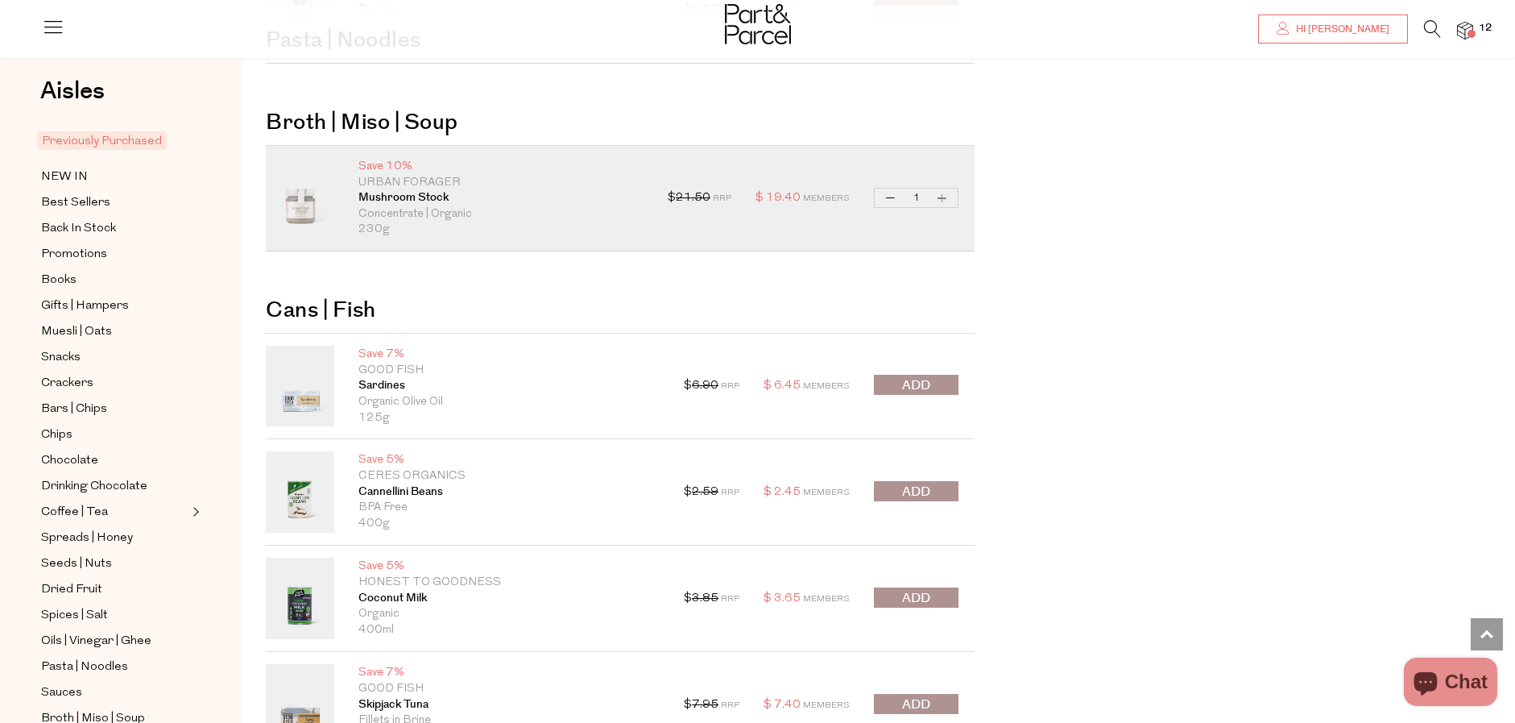
click at [934, 494] on button "submit" at bounding box center [916, 491] width 85 height 20
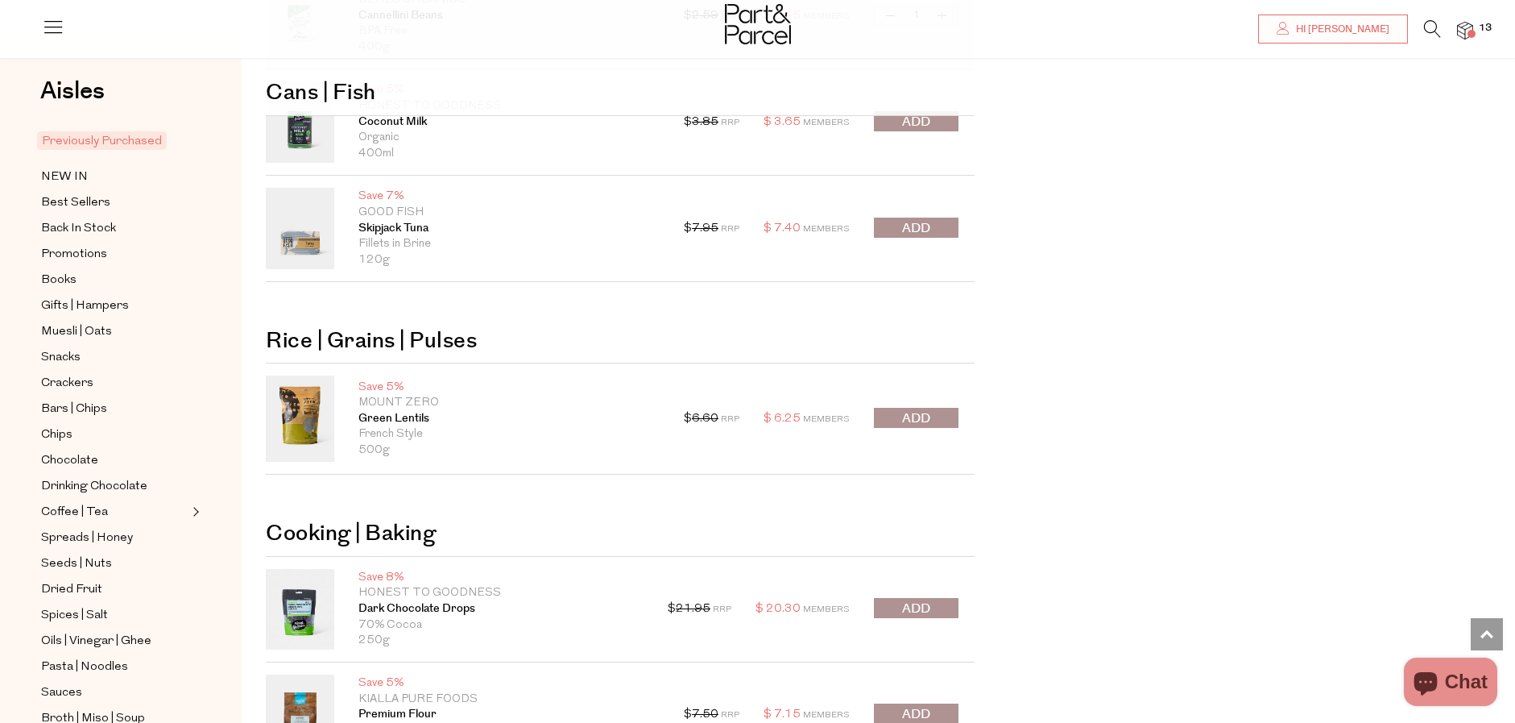
scroll to position [5237, 0]
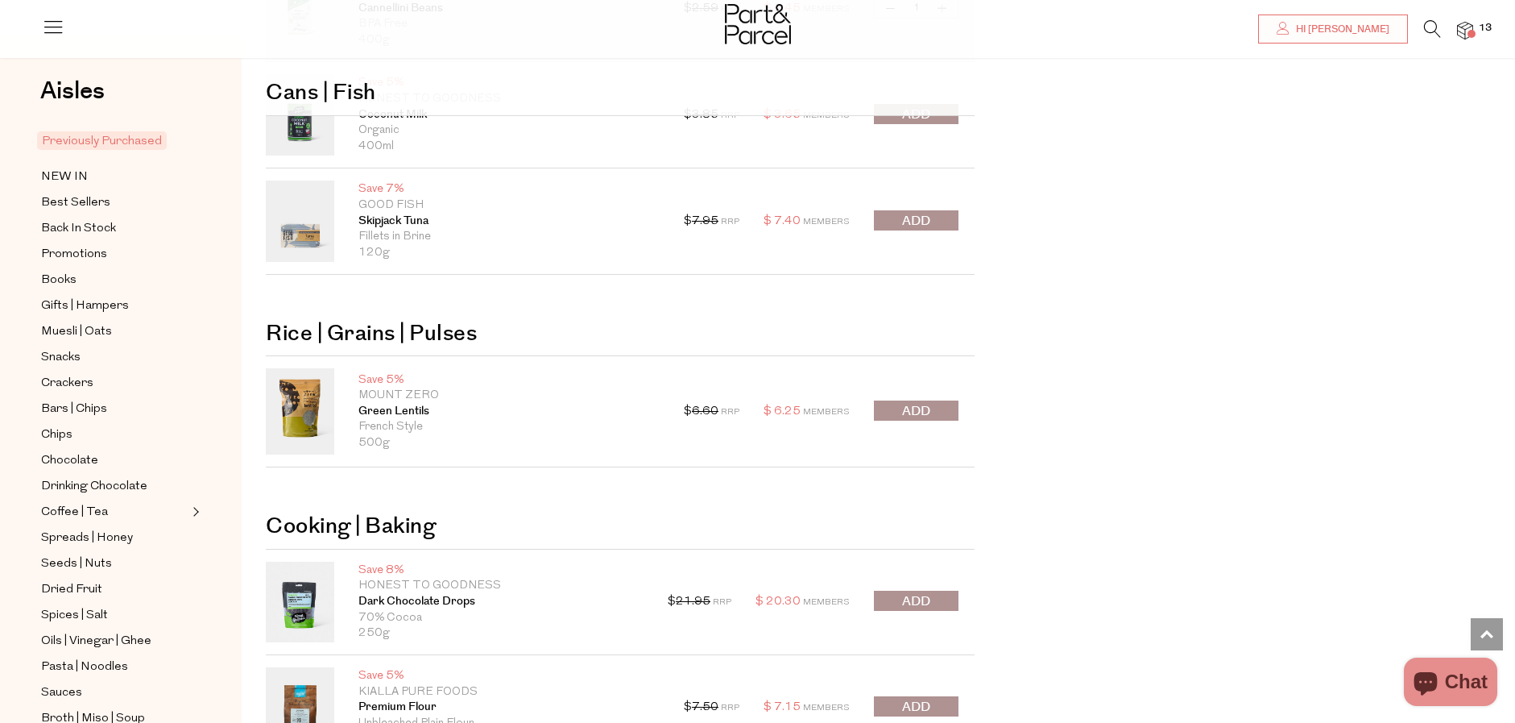
click at [906, 600] on span "submit" at bounding box center [916, 601] width 28 height 19
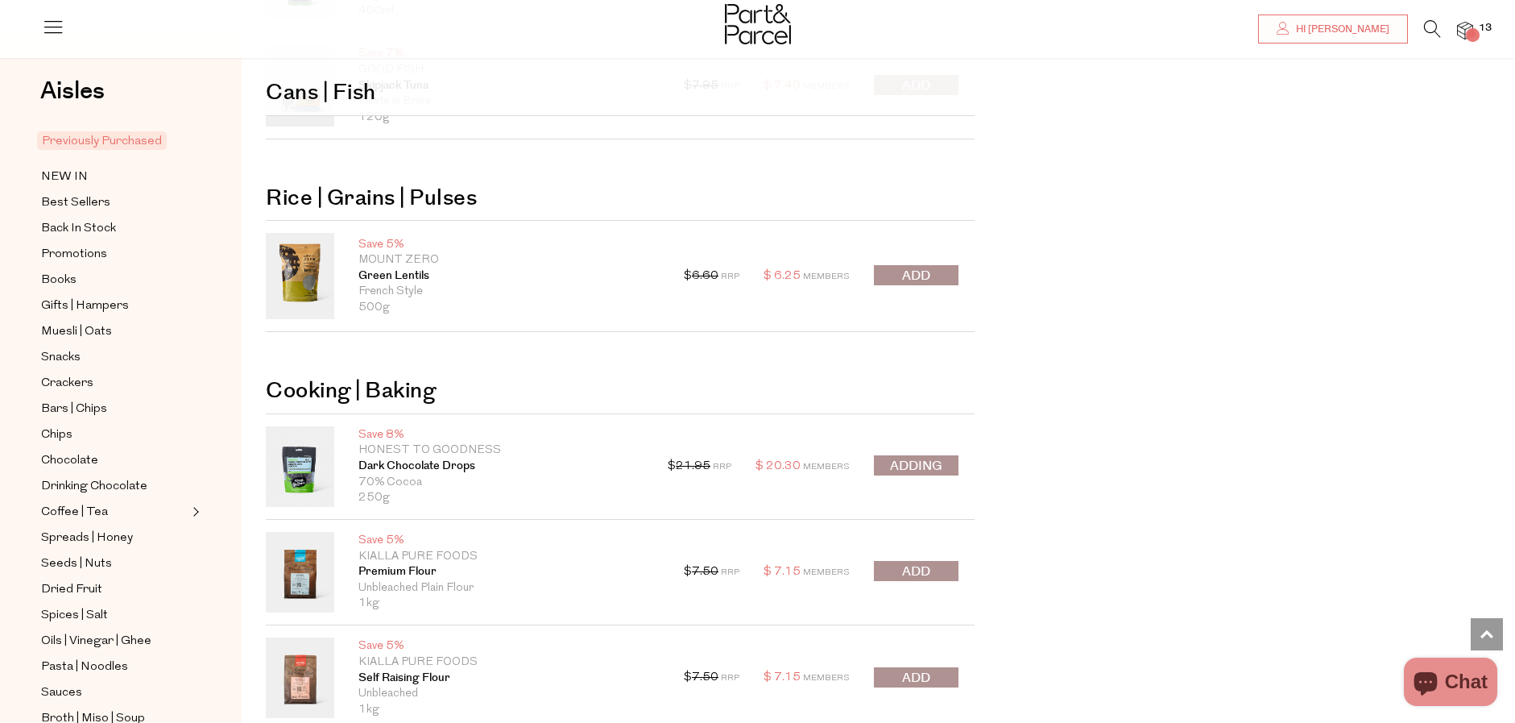
scroll to position [5398, 0]
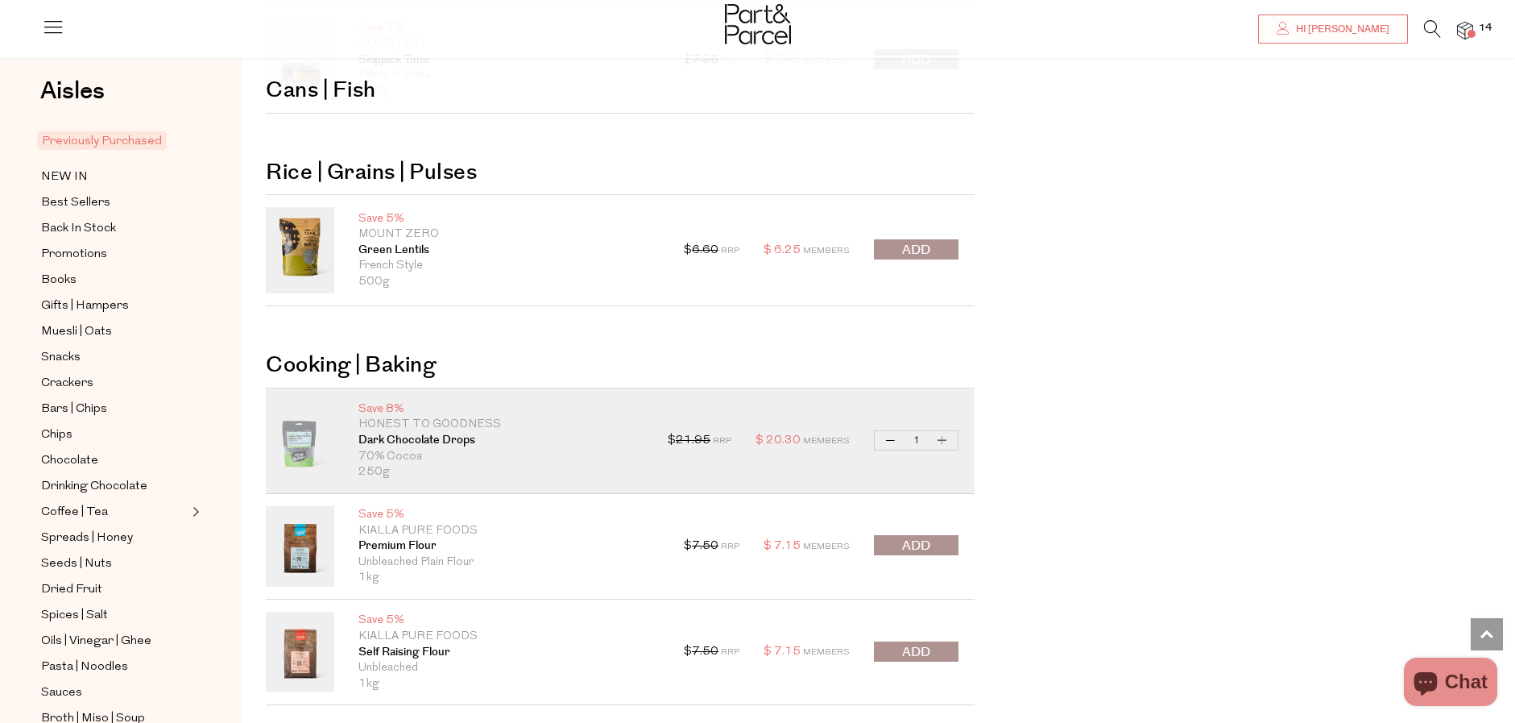
click at [893, 441] on button "Decrease Dark Chocolate Drops" at bounding box center [890, 440] width 19 height 19
type input "0"
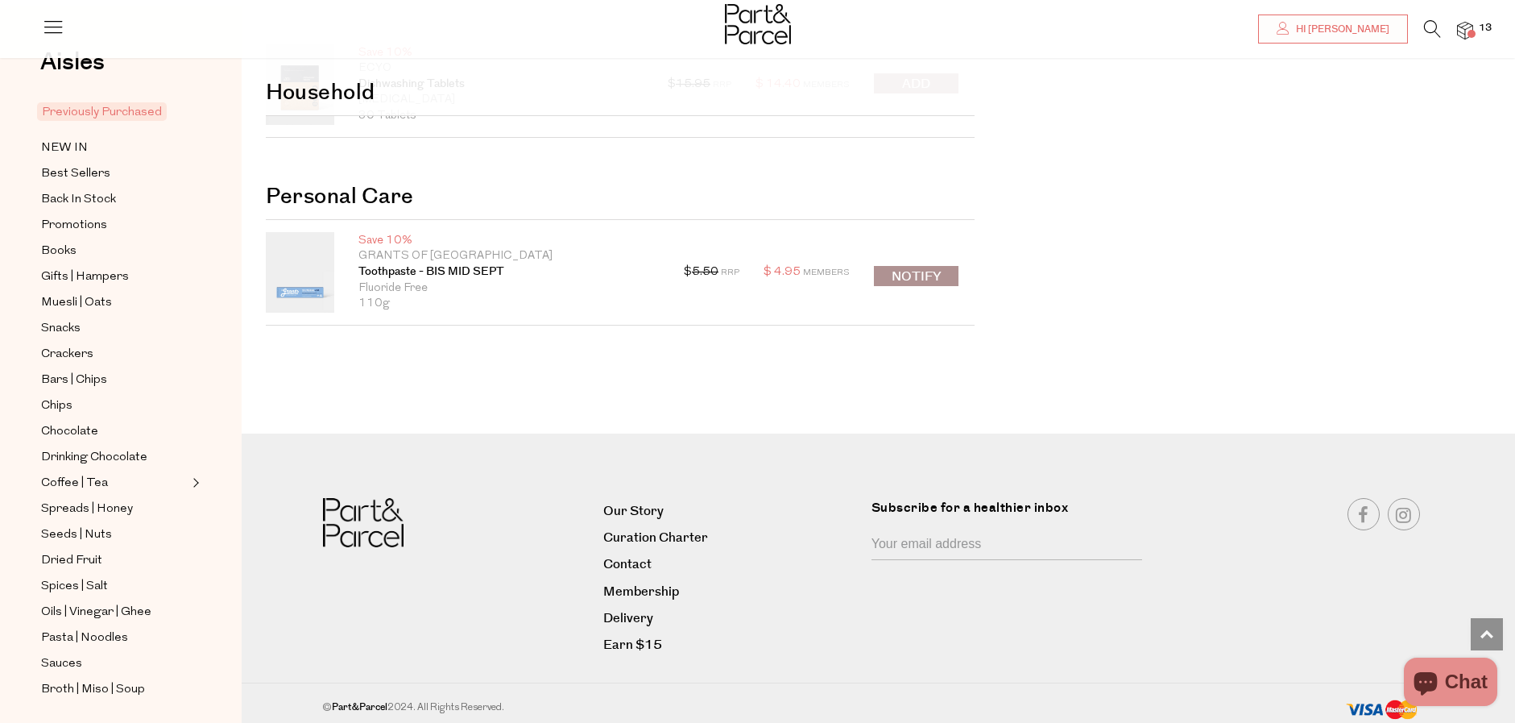
scroll to position [6159, 0]
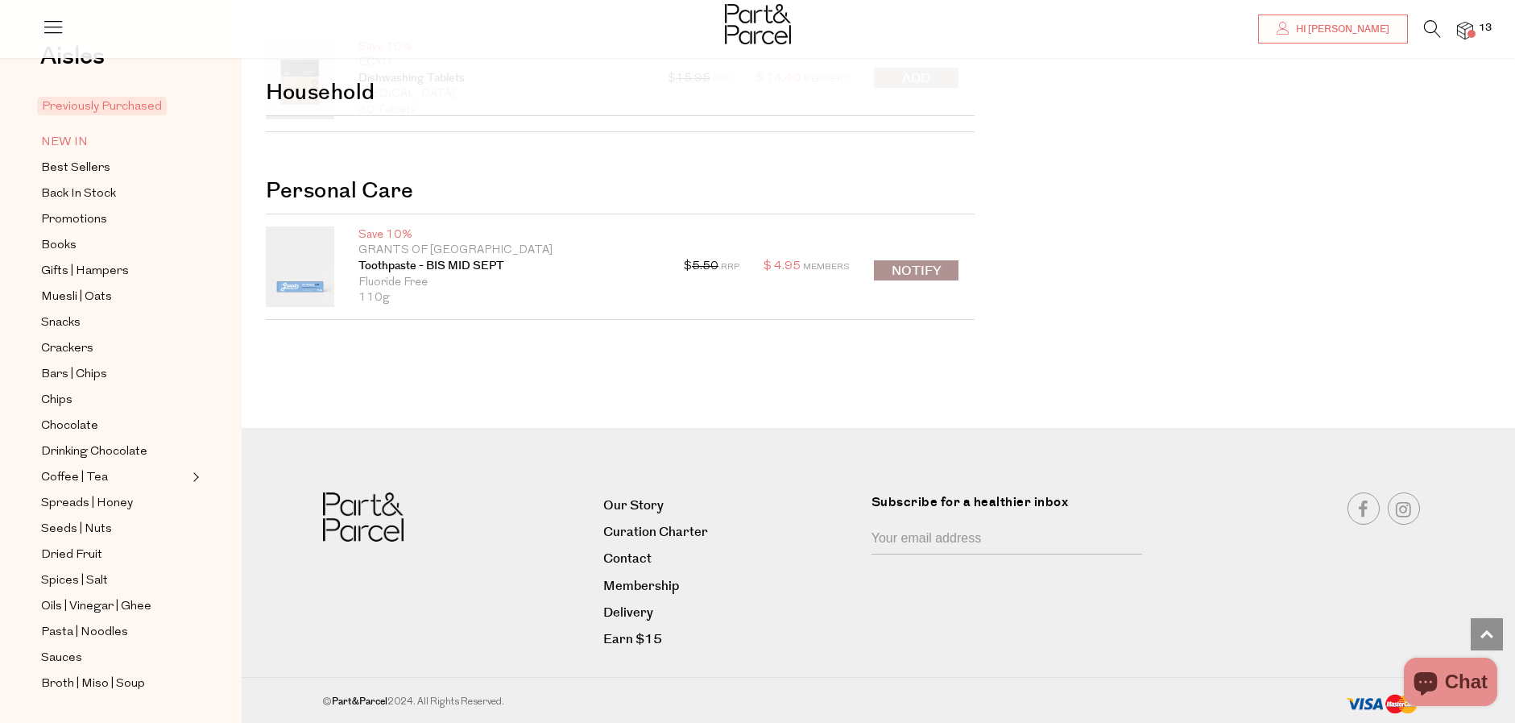
click at [60, 145] on span "NEW IN" at bounding box center [64, 142] width 47 height 19
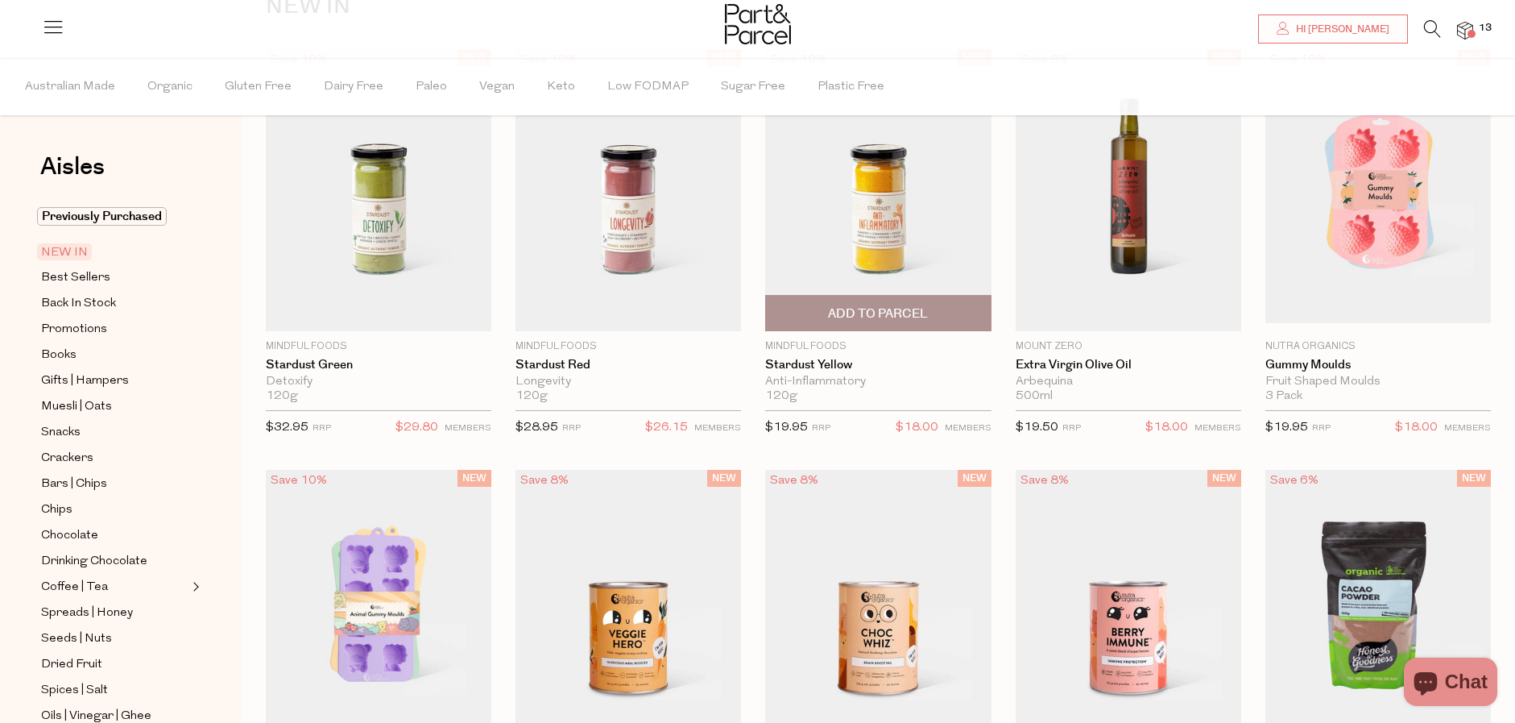
scroll to position [322, 0]
